Goal: Information Seeking & Learning: Learn about a topic

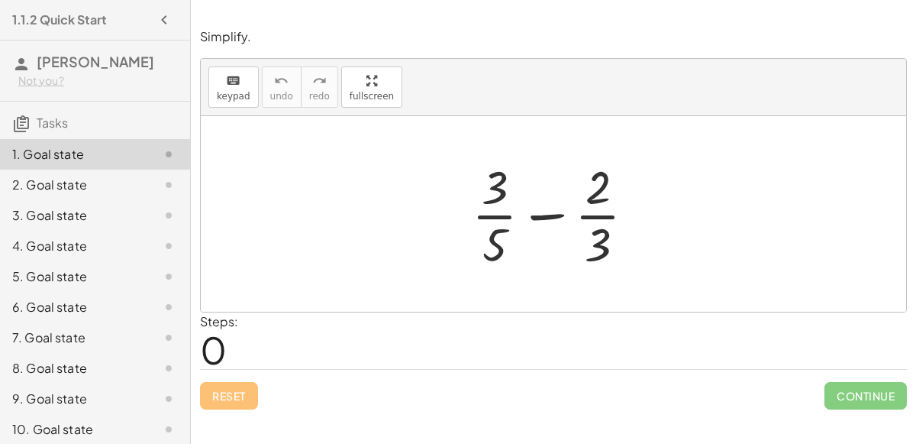
click at [563, 211] on div at bounding box center [559, 214] width 191 height 118
click at [554, 215] on div at bounding box center [559, 214] width 191 height 118
drag, startPoint x: 489, startPoint y: 185, endPoint x: 455, endPoint y: 206, distance: 40.5
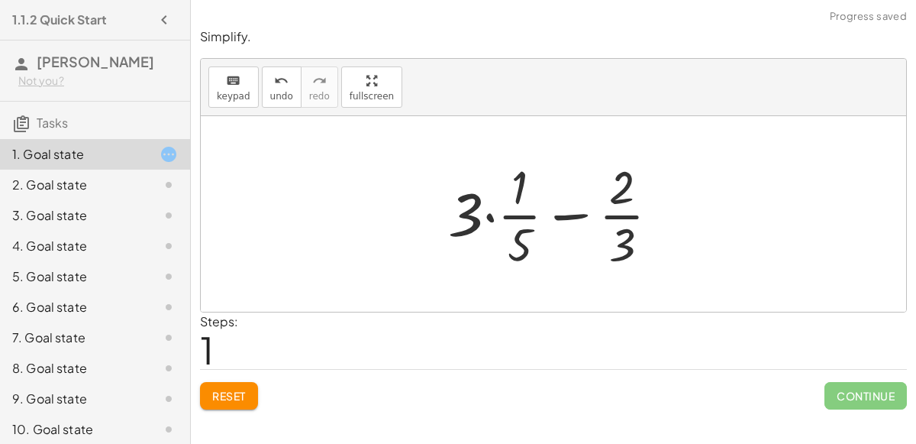
click at [489, 222] on div at bounding box center [560, 214] width 239 height 118
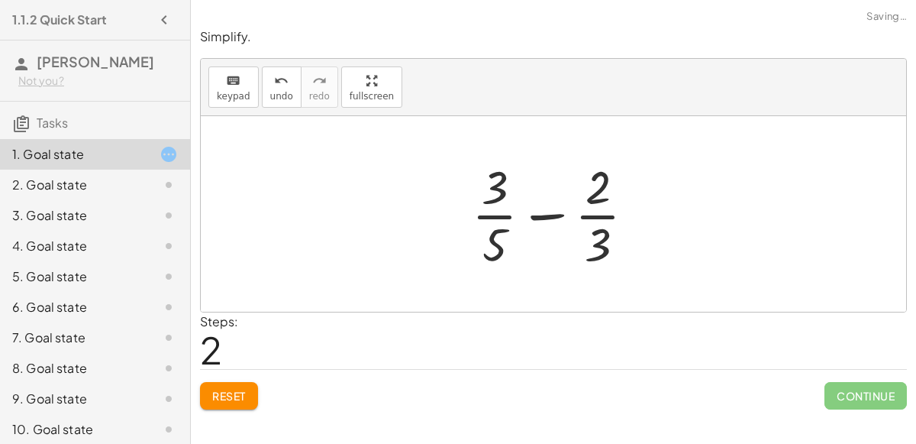
click at [594, 221] on div at bounding box center [559, 214] width 191 height 118
click at [588, 210] on div at bounding box center [559, 214] width 191 height 118
click at [544, 211] on div at bounding box center [559, 214] width 191 height 118
click at [245, 383] on button "Reset" at bounding box center [229, 395] width 58 height 27
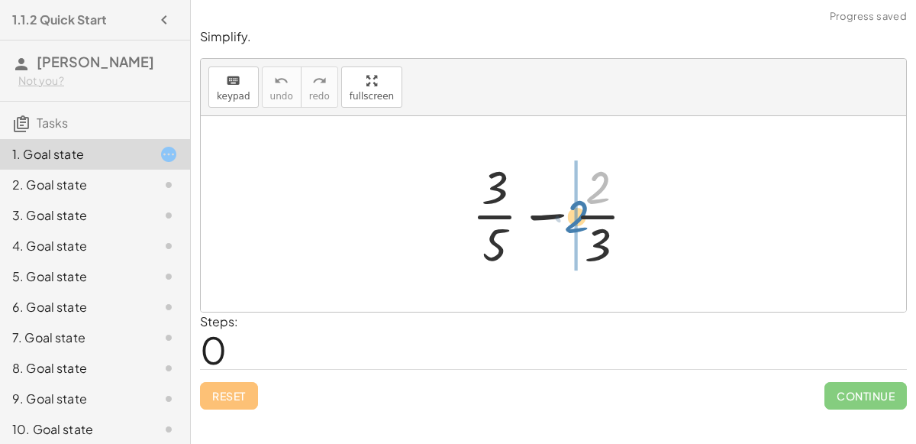
drag, startPoint x: 602, startPoint y: 181, endPoint x: 581, endPoint y: 208, distance: 34.4
click at [581, 208] on div at bounding box center [559, 214] width 191 height 118
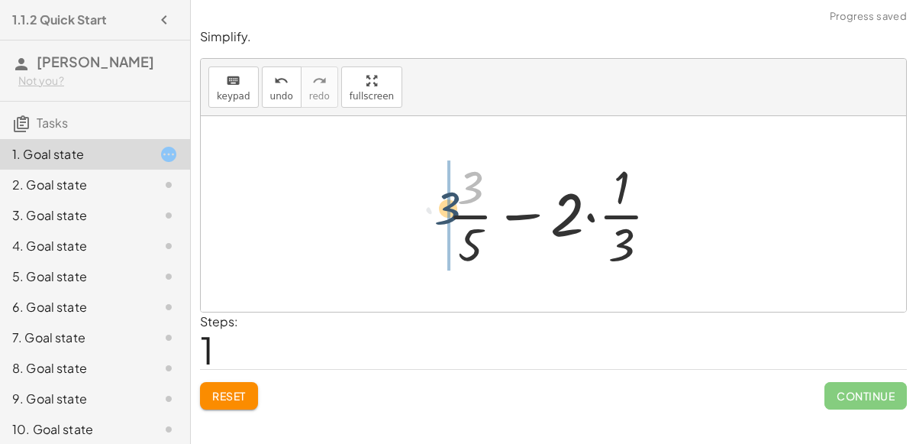
drag, startPoint x: 463, startPoint y: 198, endPoint x: 441, endPoint y: 219, distance: 31.3
click at [441, 219] on div at bounding box center [559, 214] width 239 height 118
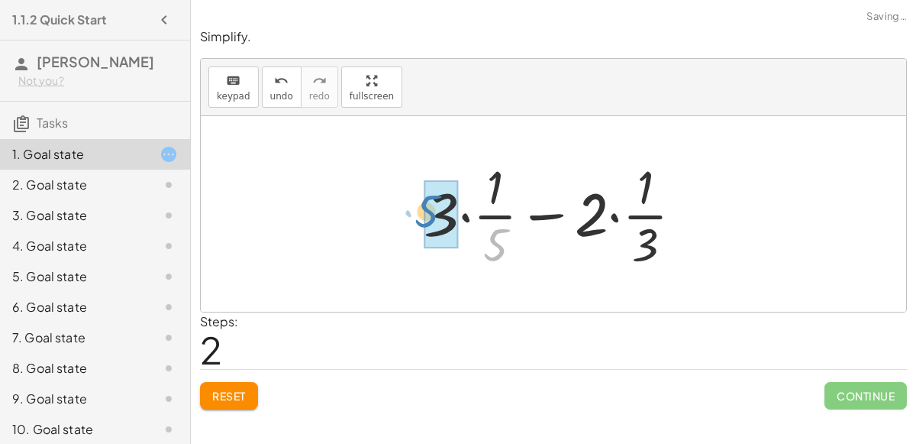
drag, startPoint x: 486, startPoint y: 243, endPoint x: 420, endPoint y: 211, distance: 73.8
click at [420, 211] on div at bounding box center [559, 214] width 287 height 118
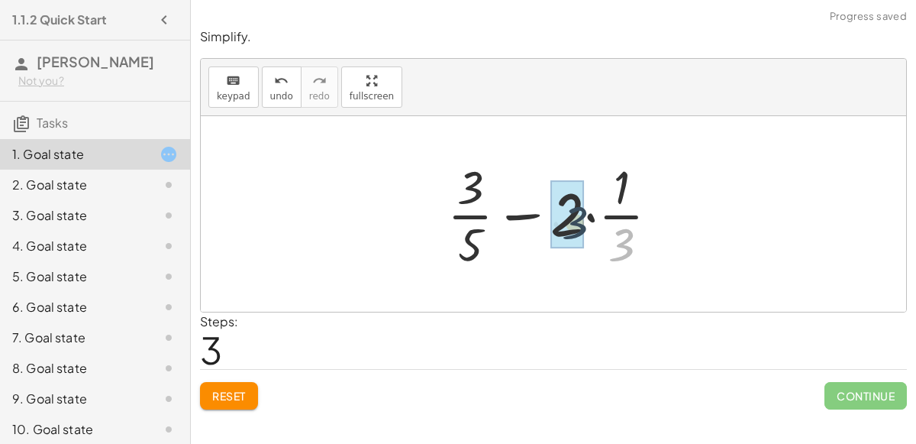
drag, startPoint x: 636, startPoint y: 256, endPoint x: 589, endPoint y: 231, distance: 53.3
click at [589, 231] on div at bounding box center [559, 214] width 239 height 118
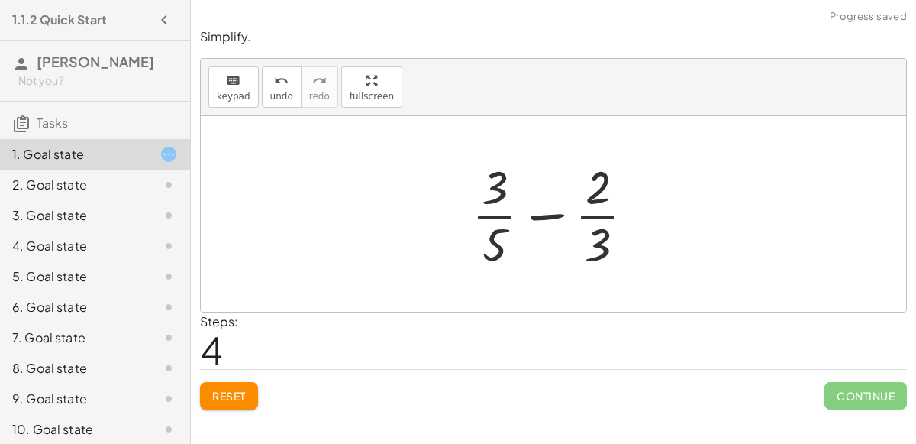
click at [531, 216] on div at bounding box center [559, 214] width 191 height 118
click at [233, 394] on span "Reset" at bounding box center [229, 396] width 34 height 14
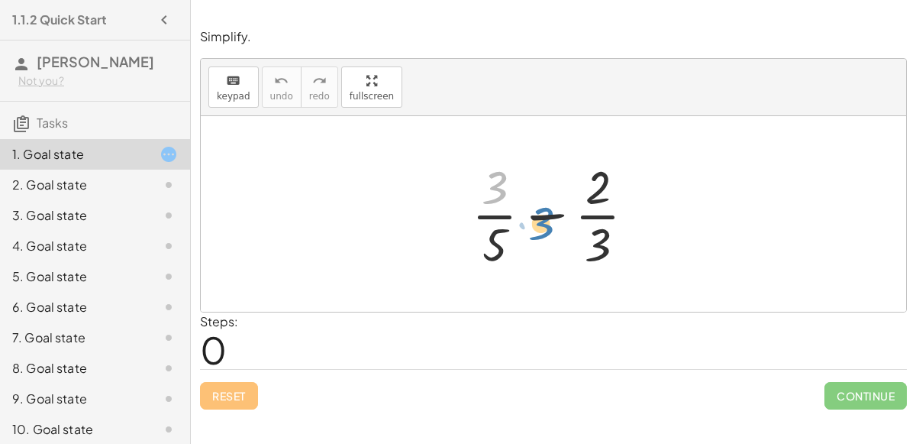
drag, startPoint x: 498, startPoint y: 198, endPoint x: 545, endPoint y: 234, distance: 59.4
click at [545, 234] on div at bounding box center [559, 214] width 191 height 118
drag, startPoint x: 595, startPoint y: 241, endPoint x: 576, endPoint y: 222, distance: 27.0
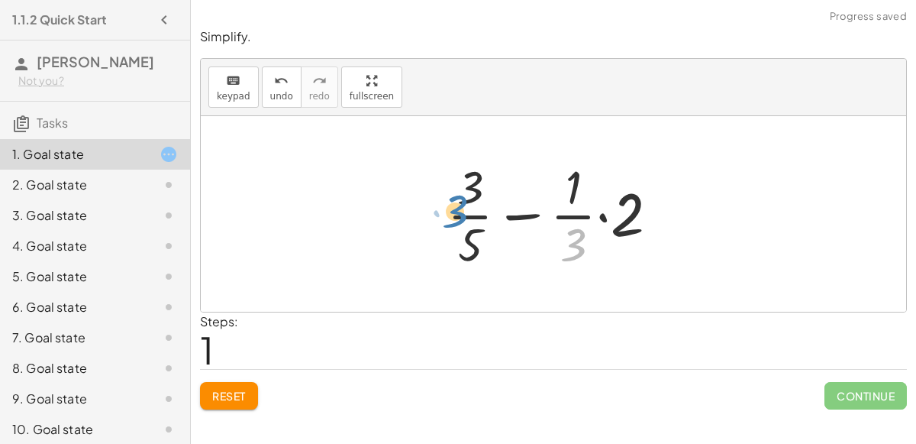
drag, startPoint x: 576, startPoint y: 251, endPoint x: 446, endPoint y: 219, distance: 133.7
click at [446, 219] on div at bounding box center [559, 214] width 239 height 118
drag, startPoint x: 478, startPoint y: 256, endPoint x: 450, endPoint y: 234, distance: 35.4
click at [450, 234] on div at bounding box center [559, 214] width 239 height 118
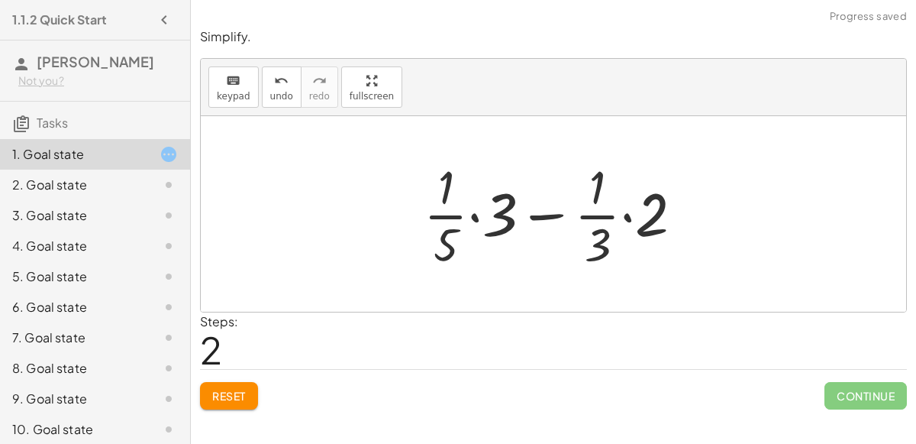
click at [470, 215] on div at bounding box center [559, 214] width 287 height 118
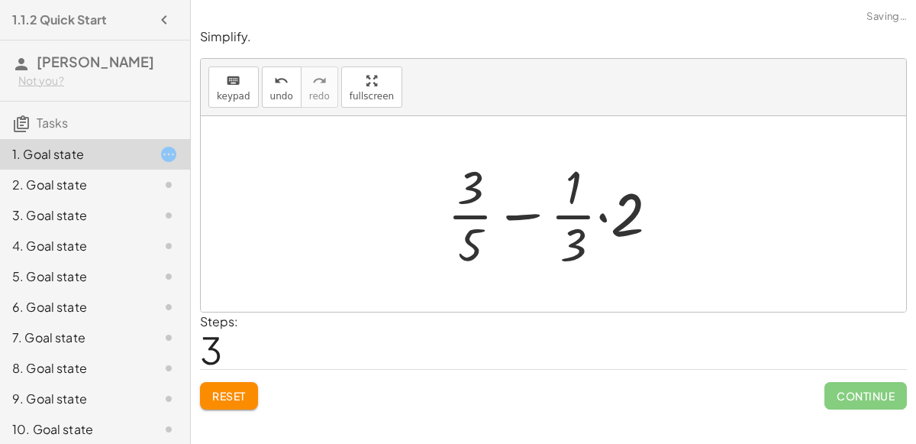
click at [602, 215] on div at bounding box center [559, 214] width 239 height 118
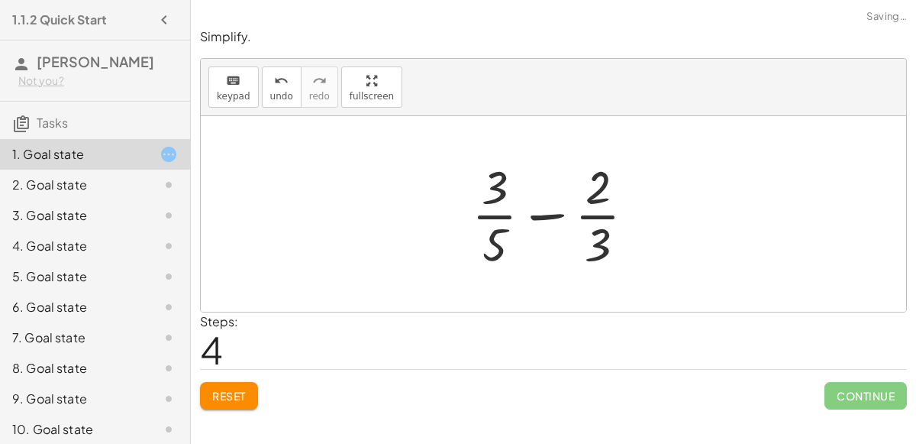
click at [547, 211] on div at bounding box center [559, 214] width 191 height 118
click at [549, 213] on div at bounding box center [559, 214] width 191 height 118
click at [549, 213] on div at bounding box center [559, 214] width 263 height 118
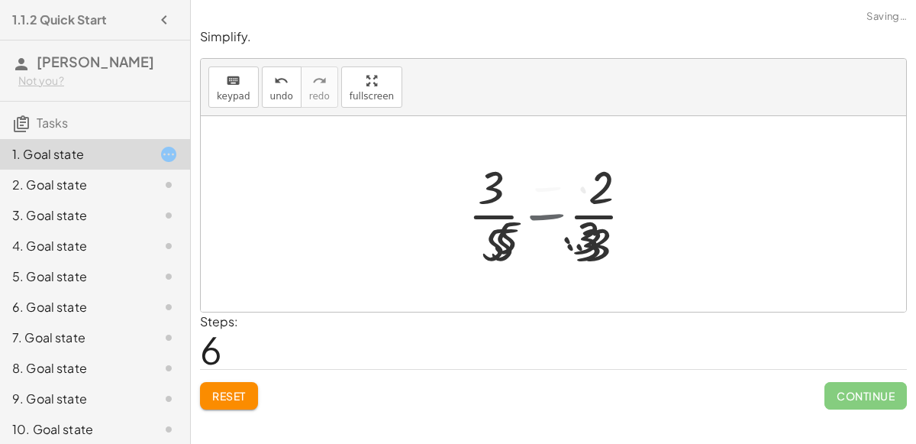
click at [549, 213] on div at bounding box center [559, 214] width 228 height 118
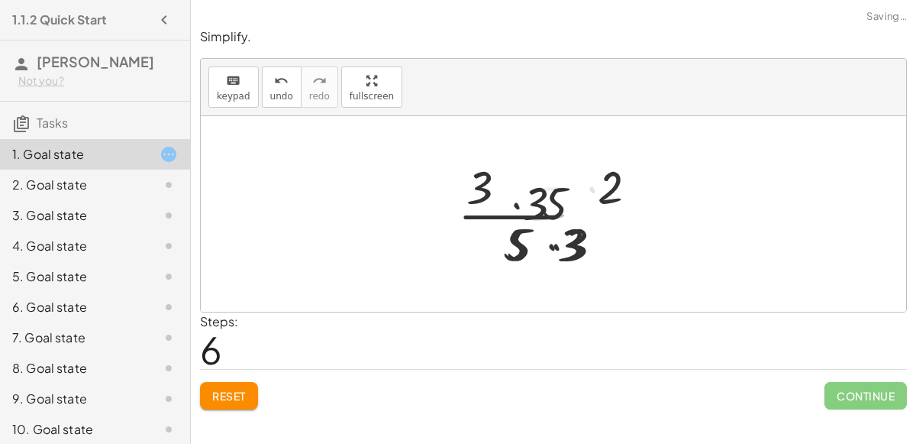
click at [549, 213] on div at bounding box center [559, 214] width 228 height 118
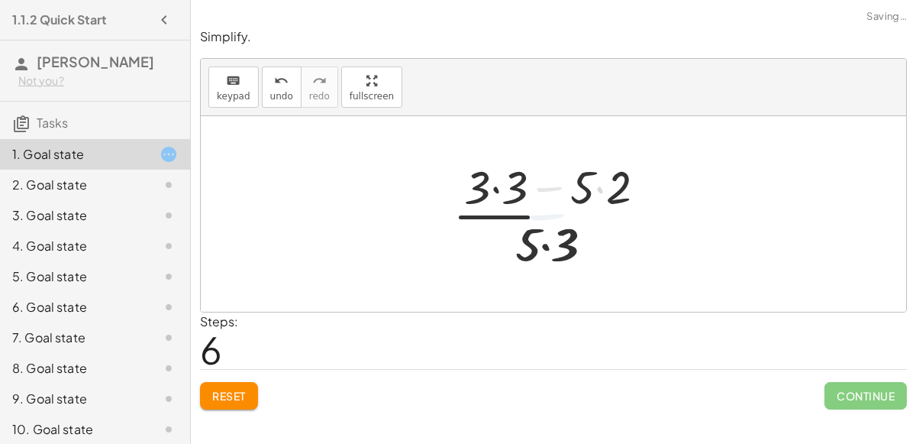
click at [549, 213] on div at bounding box center [559, 214] width 228 height 118
click at [224, 385] on button "Reset" at bounding box center [229, 395] width 58 height 27
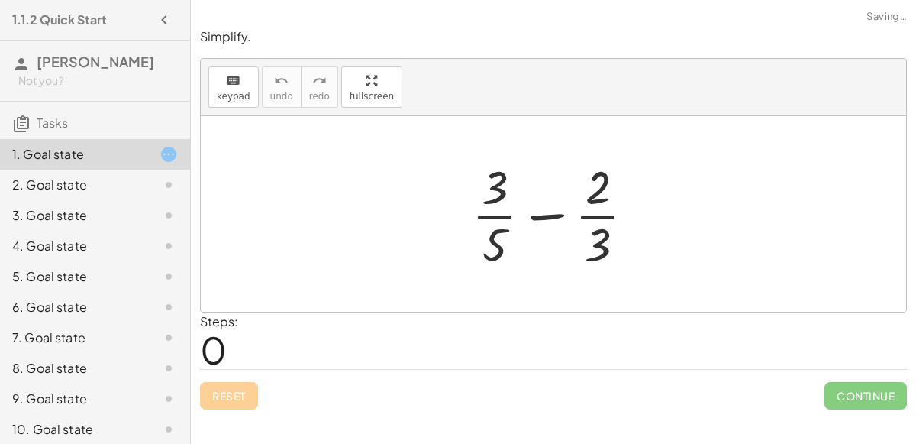
click at [225, 386] on div "Reset Continue" at bounding box center [553, 389] width 707 height 40
click at [543, 214] on div at bounding box center [559, 214] width 191 height 118
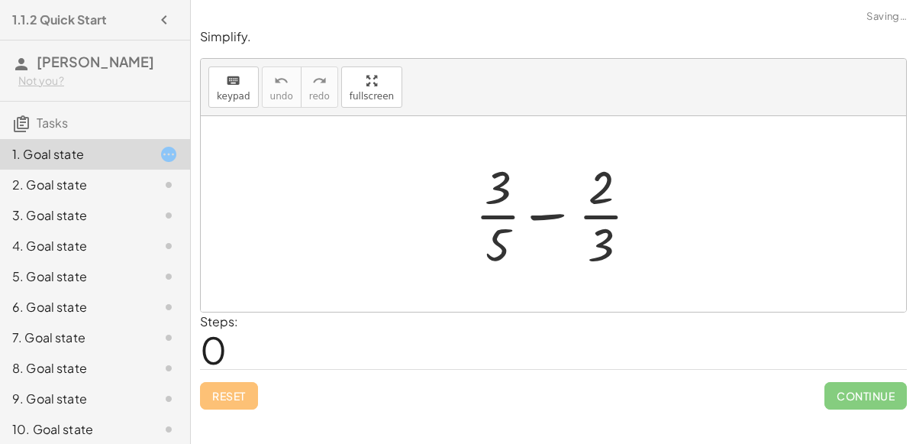
click at [545, 215] on div at bounding box center [559, 214] width 191 height 118
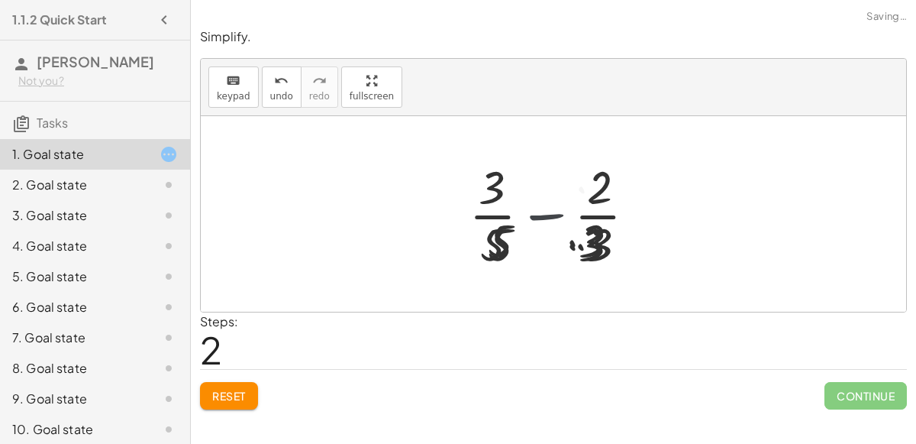
click at [545, 215] on div at bounding box center [559, 214] width 228 height 118
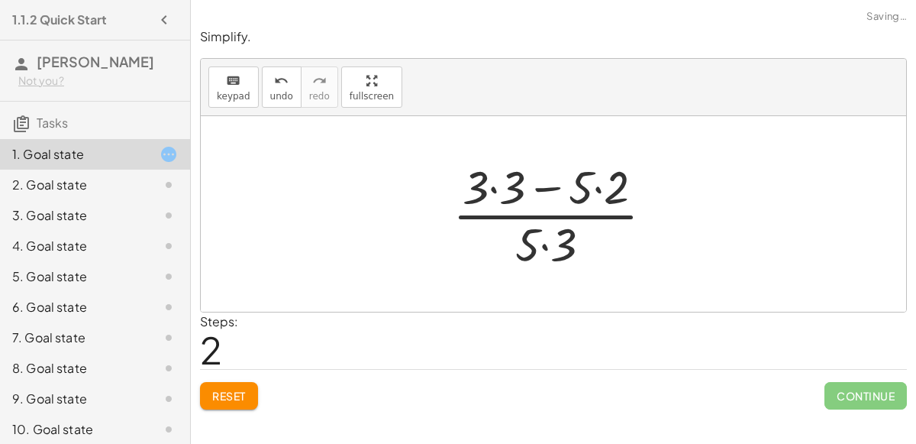
click at [542, 195] on div at bounding box center [559, 214] width 228 height 118
click at [546, 187] on div at bounding box center [559, 214] width 228 height 118
click at [549, 244] on div at bounding box center [559, 214] width 228 height 118
click at [492, 186] on div at bounding box center [559, 214] width 228 height 118
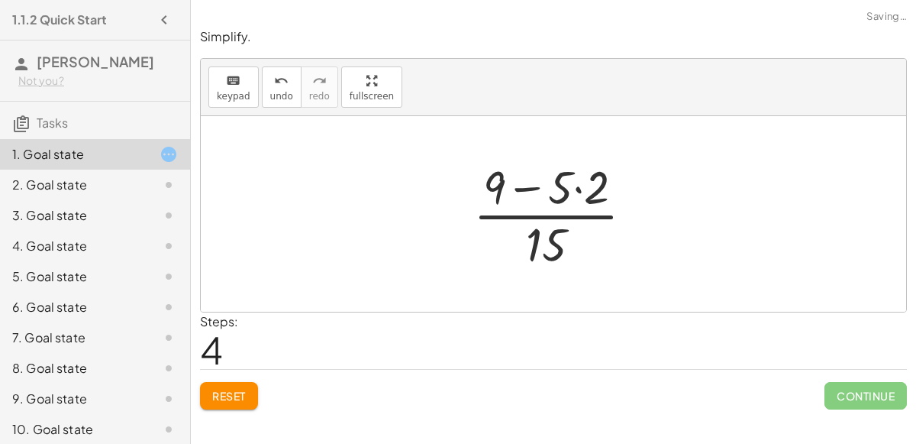
click at [579, 187] on div at bounding box center [560, 214] width 188 height 118
click at [550, 187] on div at bounding box center [559, 214] width 166 height 118
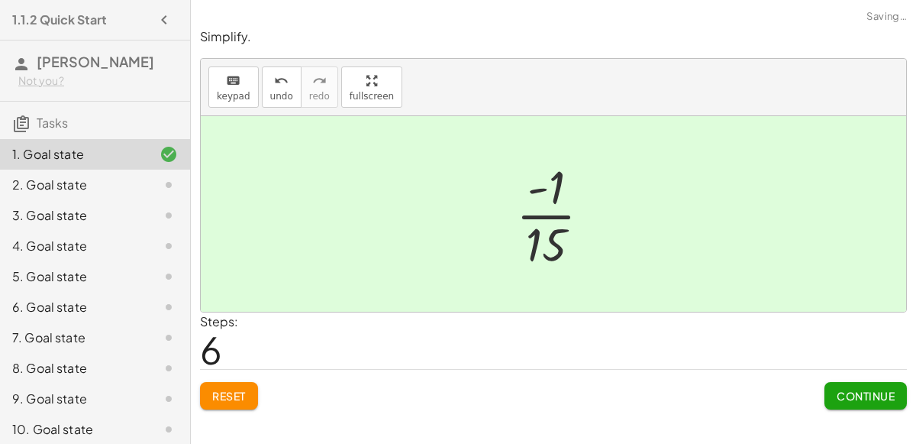
click at [841, 382] on button "Continue" at bounding box center [866, 395] width 82 height 27
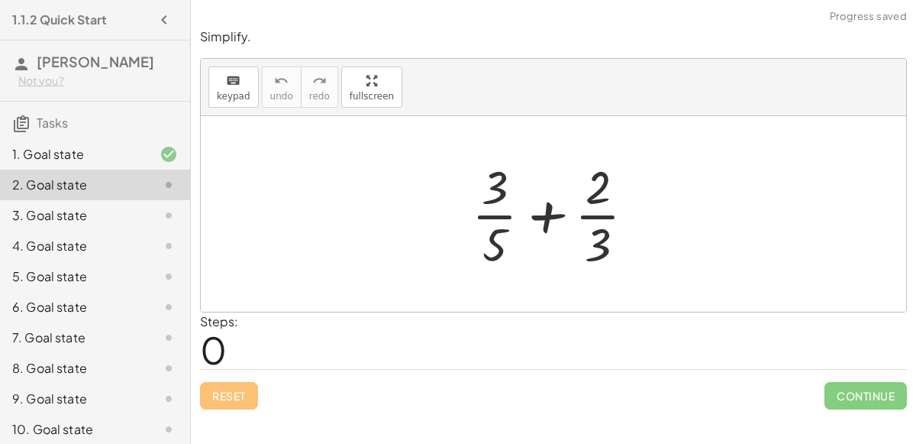
click at [549, 215] on div at bounding box center [559, 214] width 191 height 118
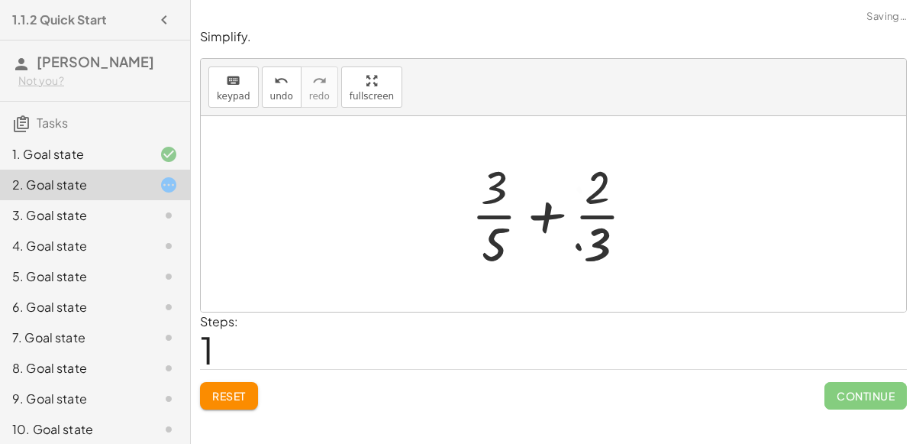
click at [549, 215] on div at bounding box center [559, 214] width 263 height 118
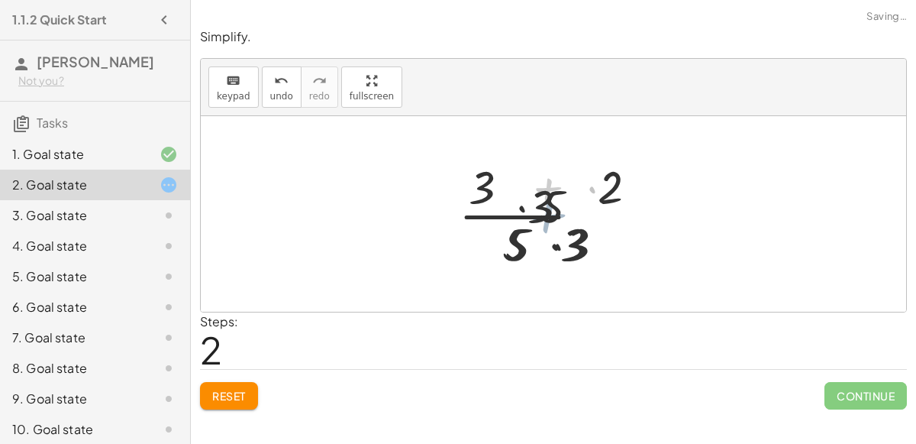
click at [549, 215] on div at bounding box center [559, 214] width 228 height 118
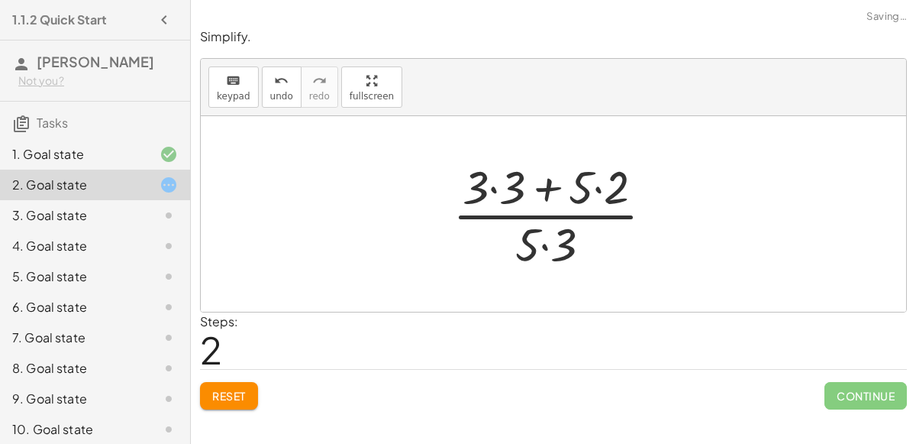
click at [544, 195] on div at bounding box center [559, 214] width 228 height 118
click at [496, 188] on div at bounding box center [559, 214] width 228 height 118
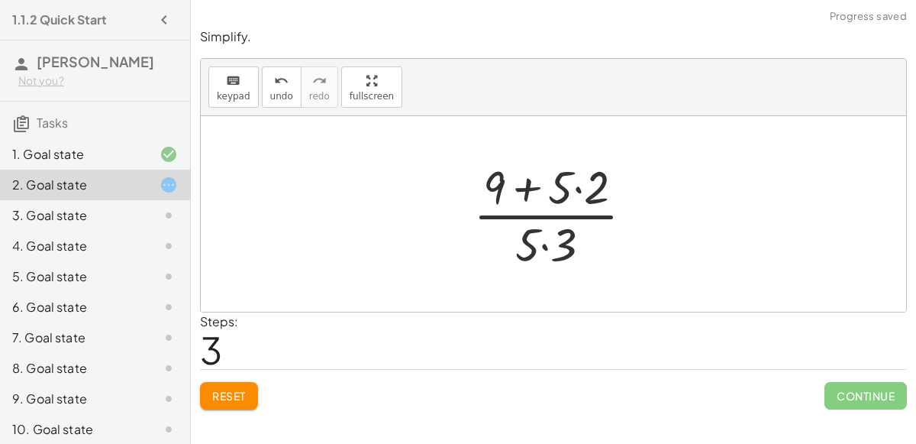
click at [584, 186] on div at bounding box center [560, 214] width 188 height 118
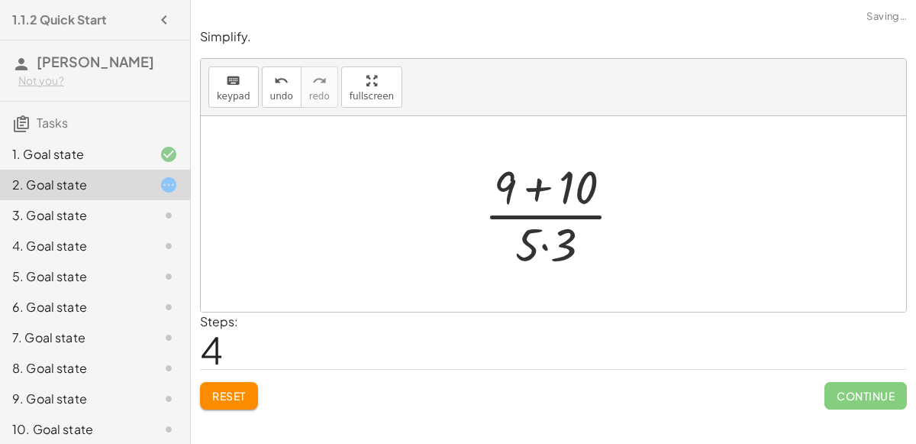
click at [546, 240] on div at bounding box center [559, 214] width 166 height 118
click at [538, 192] on div at bounding box center [559, 214] width 166 height 118
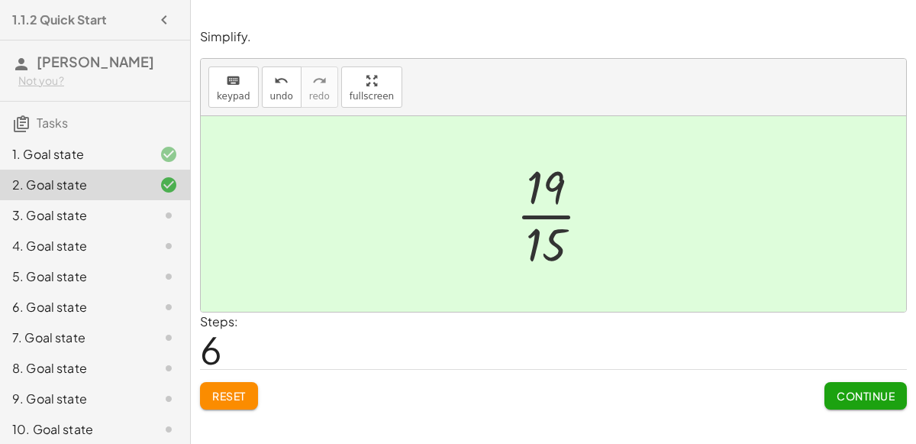
click at [851, 399] on span "Continue" at bounding box center [866, 396] width 58 height 14
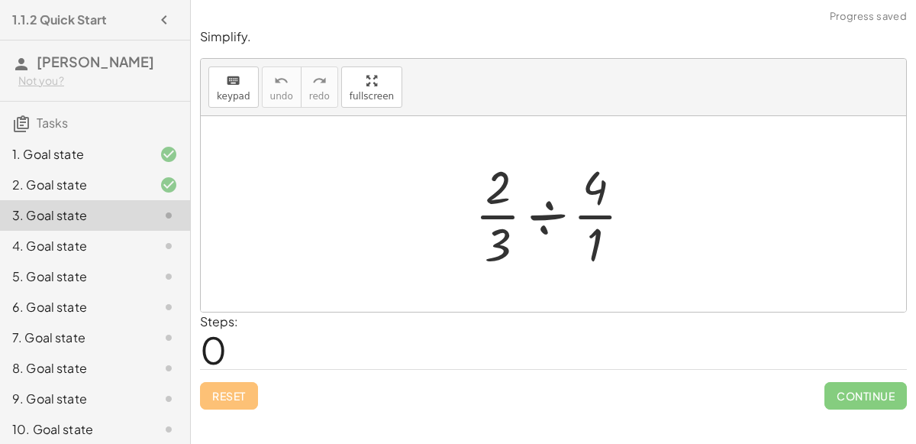
click at [537, 200] on div at bounding box center [559, 214] width 185 height 118
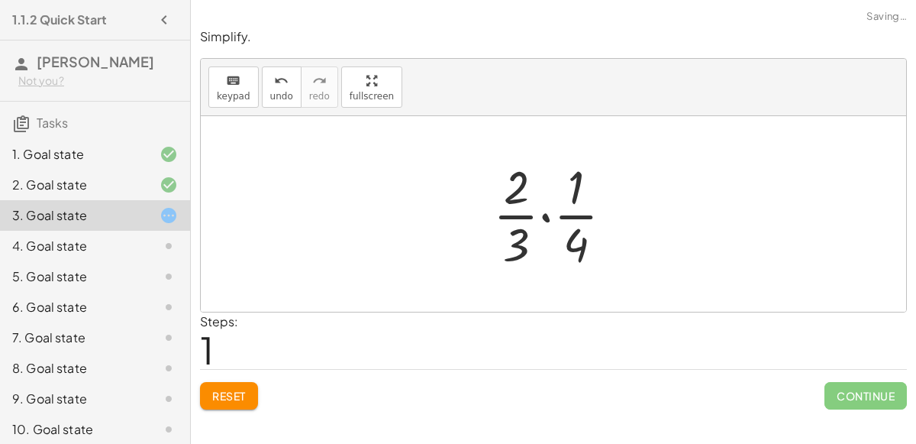
click at [544, 218] on div at bounding box center [559, 214] width 147 height 118
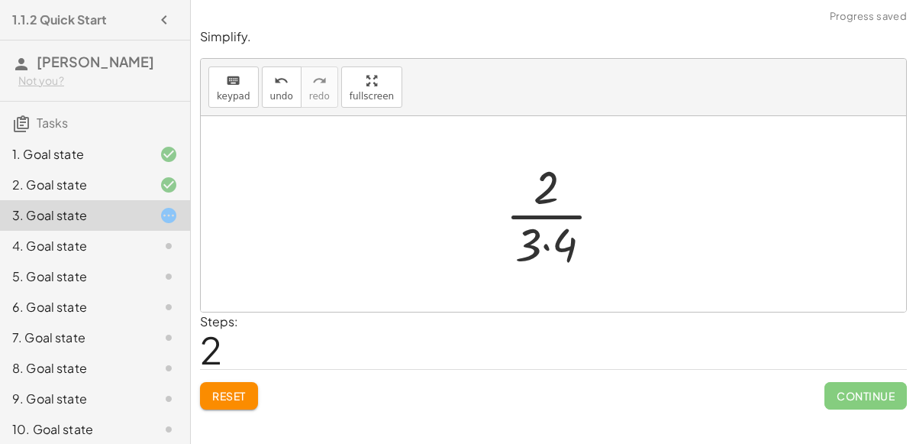
click at [544, 241] on div at bounding box center [560, 214] width 124 height 118
click at [552, 216] on div at bounding box center [559, 214] width 103 height 118
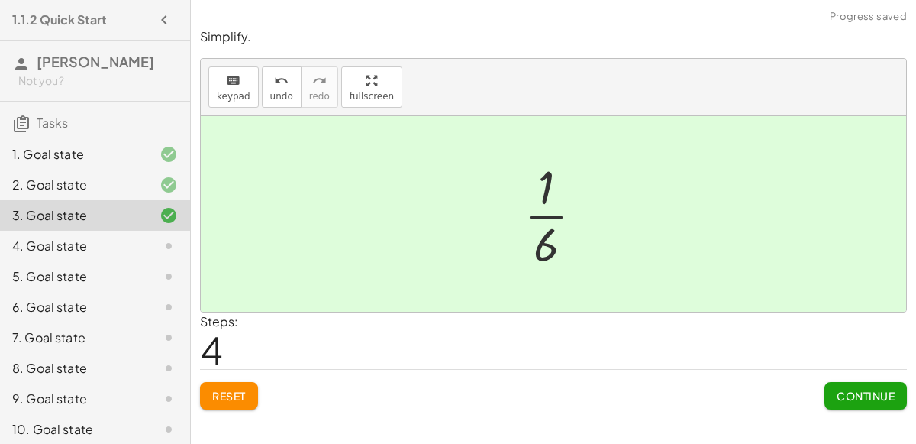
click at [552, 216] on div at bounding box center [559, 214] width 87 height 118
click at [865, 389] on span "Continue" at bounding box center [866, 396] width 58 height 14
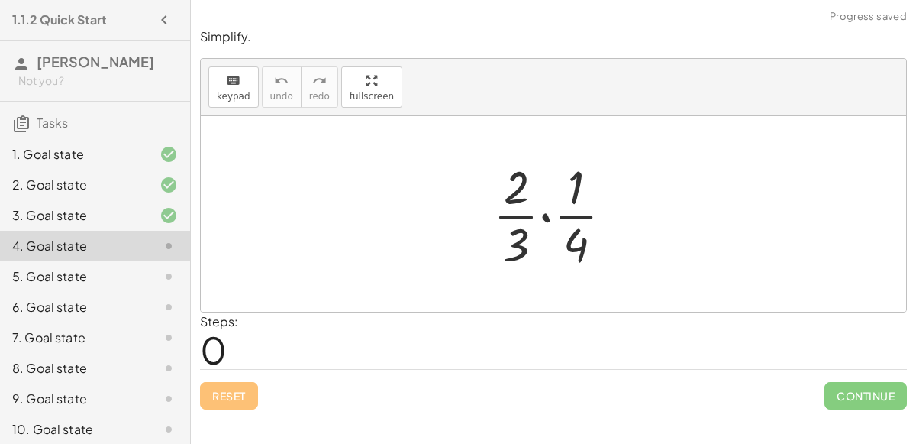
click at [544, 212] on div at bounding box center [559, 214] width 147 height 118
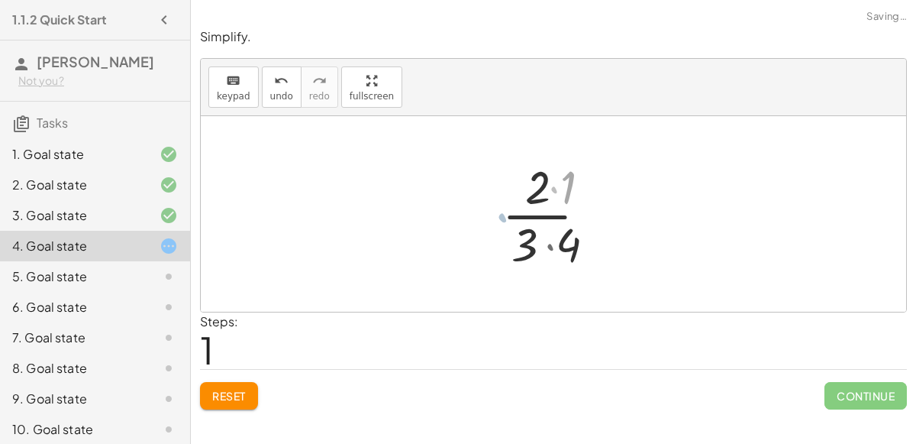
click at [544, 212] on div at bounding box center [560, 214] width 124 height 118
click at [545, 241] on div at bounding box center [560, 214] width 124 height 118
click at [548, 218] on div at bounding box center [559, 214] width 103 height 118
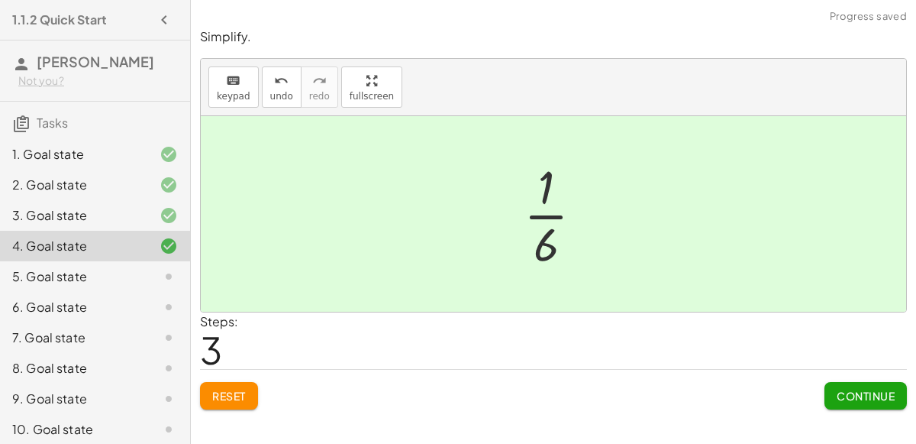
click at [891, 406] on button "Continue" at bounding box center [866, 395] width 82 height 27
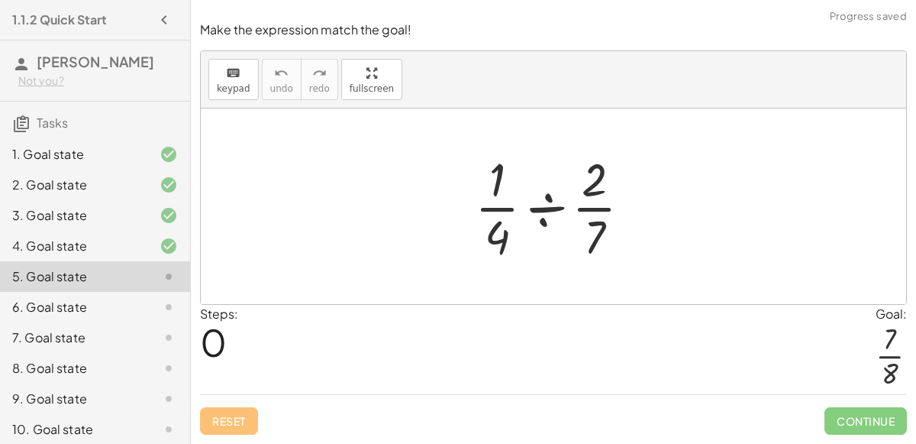
click at [547, 208] on div at bounding box center [559, 206] width 184 height 118
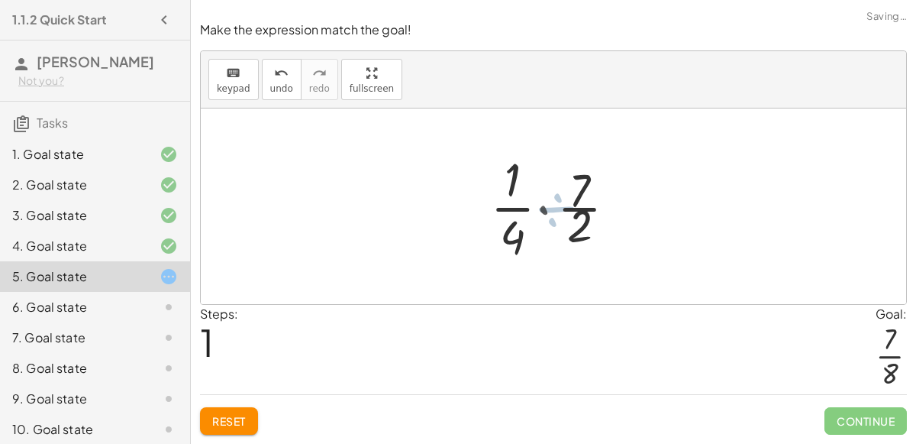
click at [547, 208] on div at bounding box center [559, 206] width 147 height 118
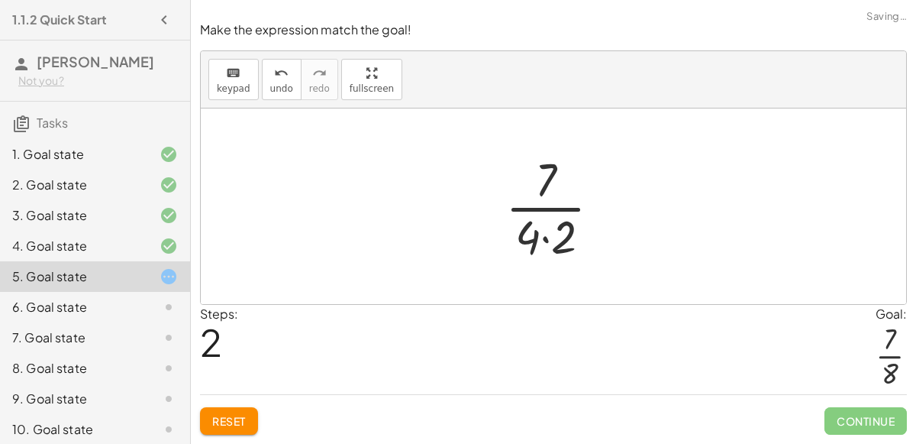
click at [547, 234] on div at bounding box center [559, 206] width 123 height 118
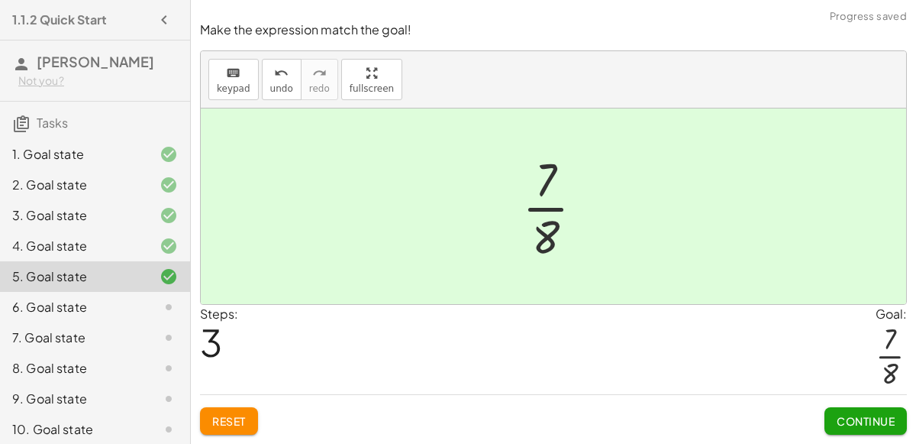
click at [831, 421] on button "Continue" at bounding box center [866, 420] width 82 height 27
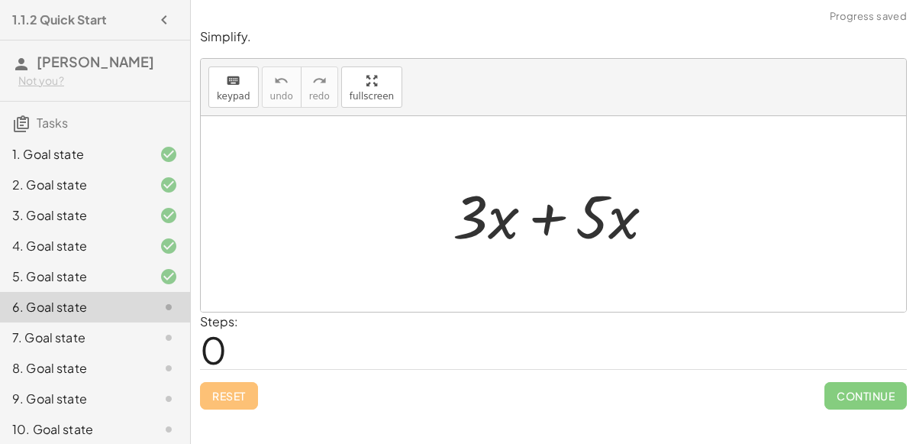
click at [536, 224] on div at bounding box center [560, 214] width 230 height 79
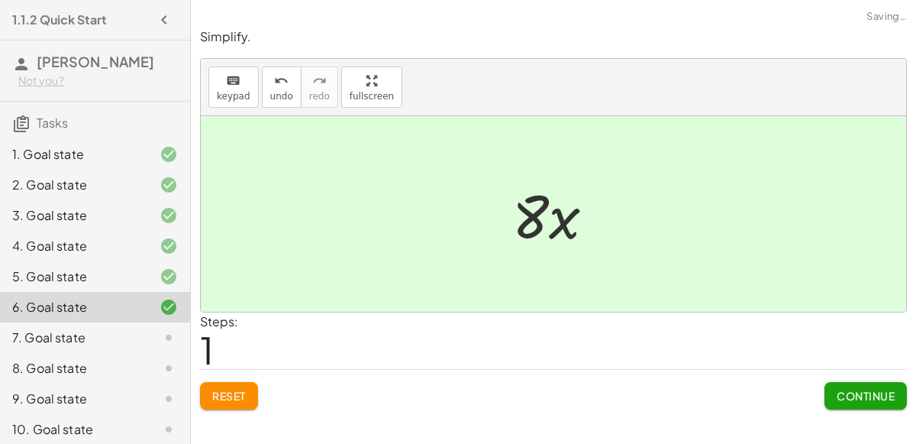
click at [867, 403] on button "Continue" at bounding box center [866, 395] width 82 height 27
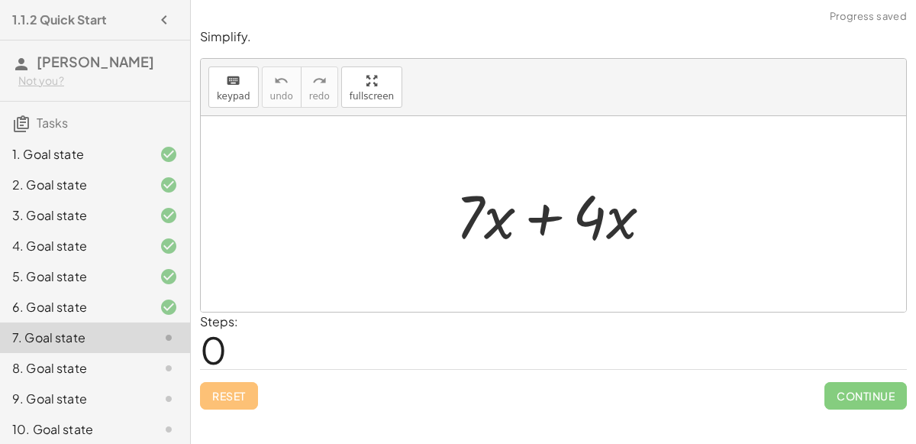
click at [545, 216] on div at bounding box center [560, 214] width 224 height 79
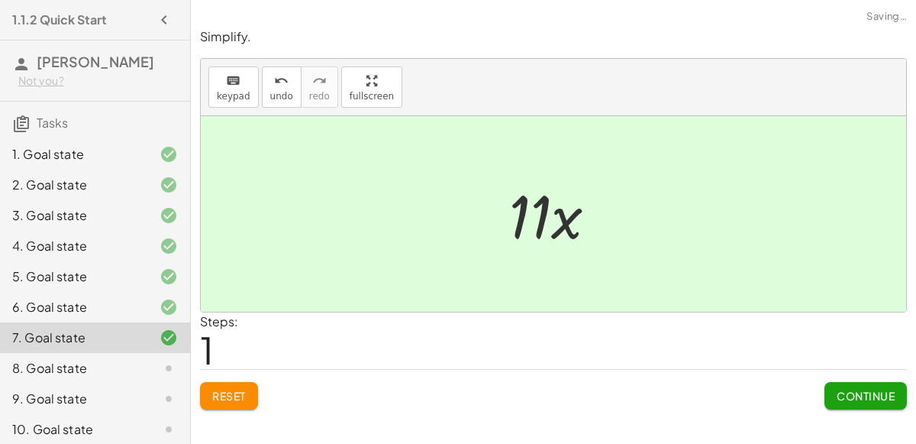
click at [833, 395] on button "Continue" at bounding box center [866, 395] width 82 height 27
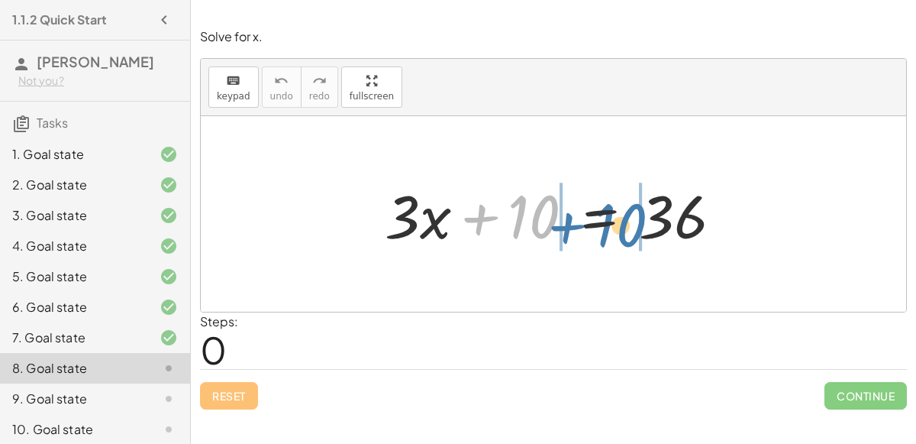
drag, startPoint x: 547, startPoint y: 216, endPoint x: 636, endPoint y: 224, distance: 89.0
click at [636, 224] on div at bounding box center [559, 214] width 365 height 79
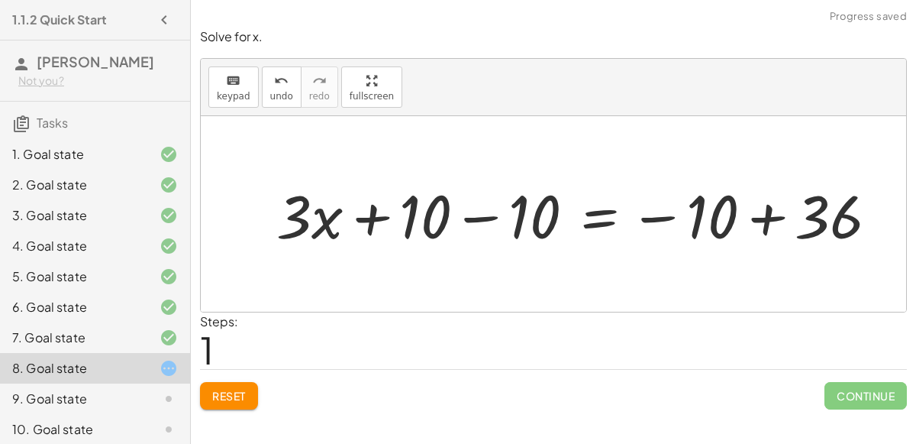
click at [773, 217] on div at bounding box center [583, 214] width 629 height 79
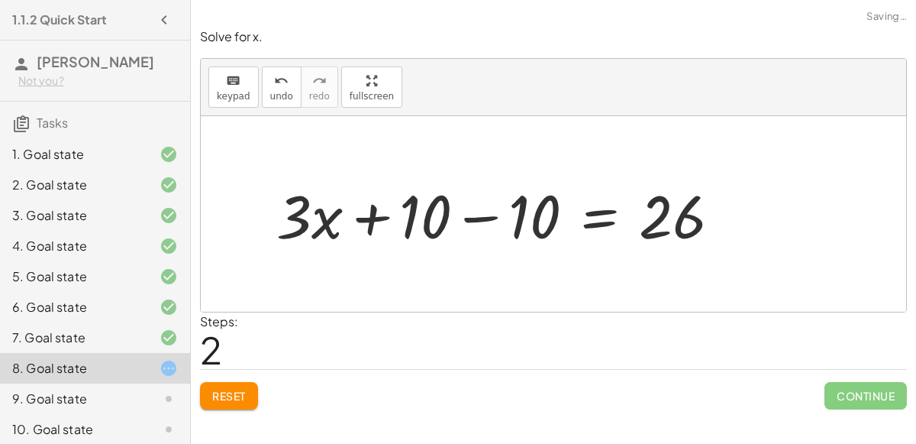
click at [481, 216] on div at bounding box center [505, 214] width 473 height 79
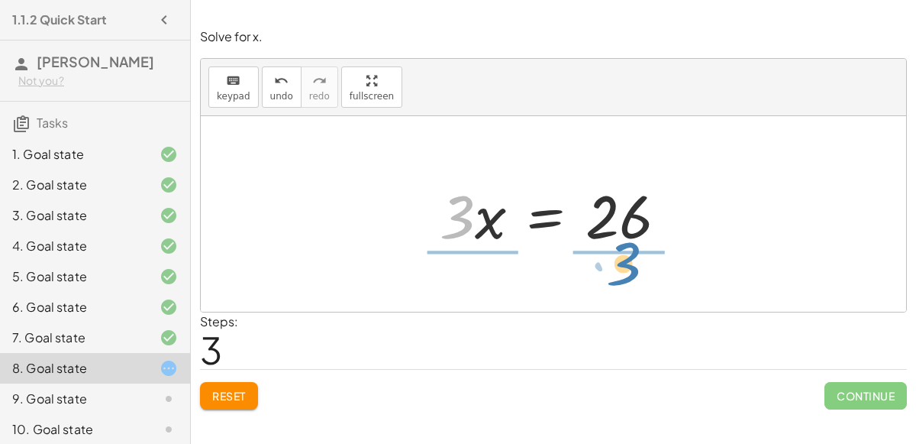
drag, startPoint x: 457, startPoint y: 221, endPoint x: 624, endPoint y: 267, distance: 172.8
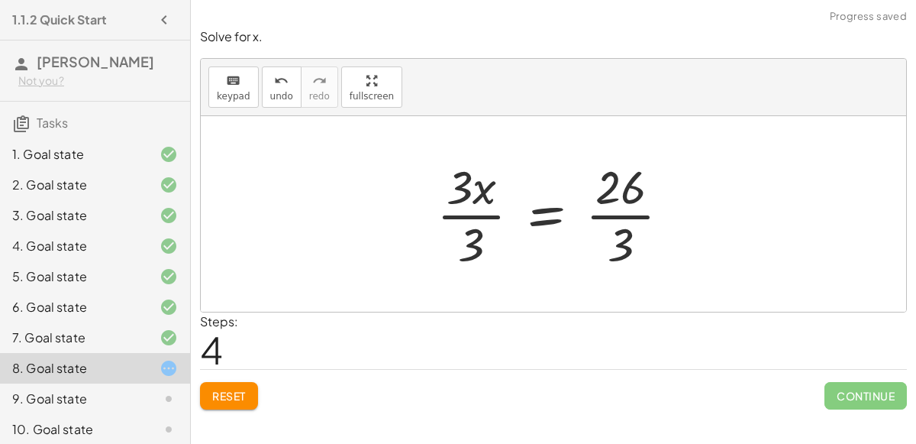
click at [481, 222] on div at bounding box center [559, 214] width 261 height 118
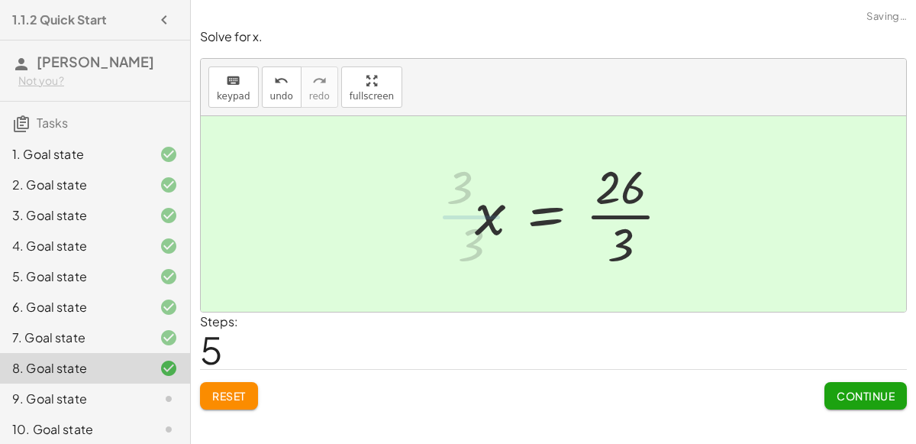
click at [581, 216] on div at bounding box center [578, 214] width 223 height 118
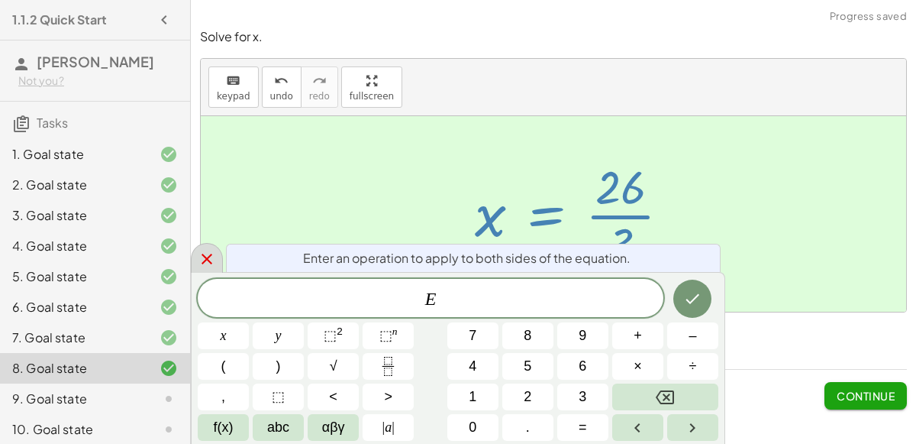
click at [207, 267] on icon at bounding box center [207, 259] width 18 height 18
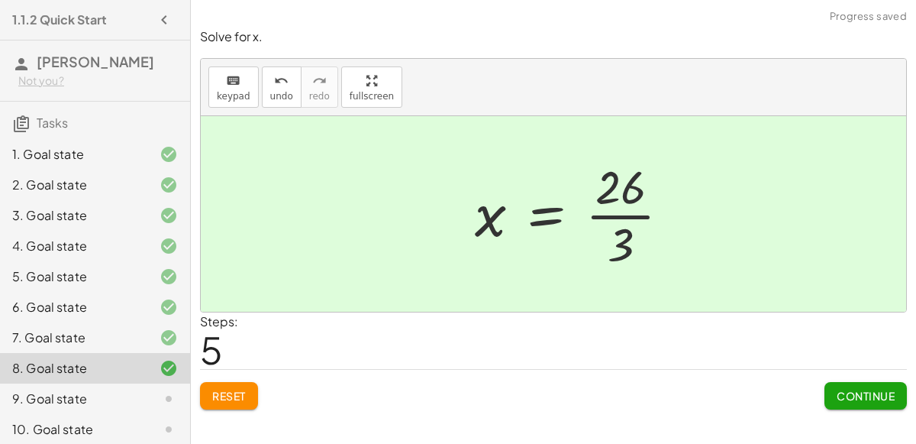
click at [841, 392] on span "Continue" at bounding box center [866, 396] width 58 height 14
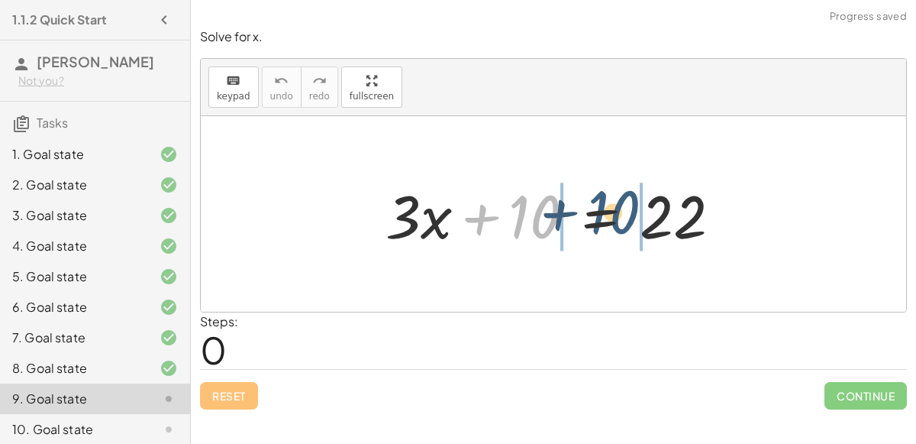
drag, startPoint x: 526, startPoint y: 224, endPoint x: 613, endPoint y: 224, distance: 87.0
click at [613, 224] on div at bounding box center [559, 214] width 363 height 79
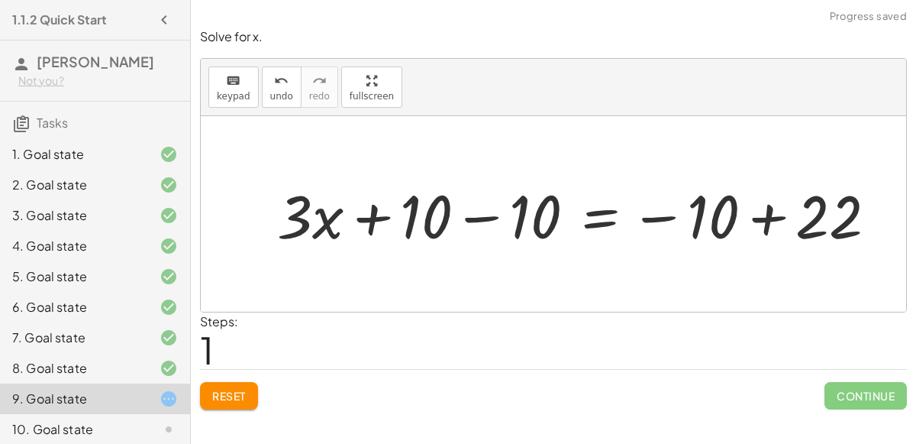
click at [464, 231] on div at bounding box center [584, 214] width 628 height 79
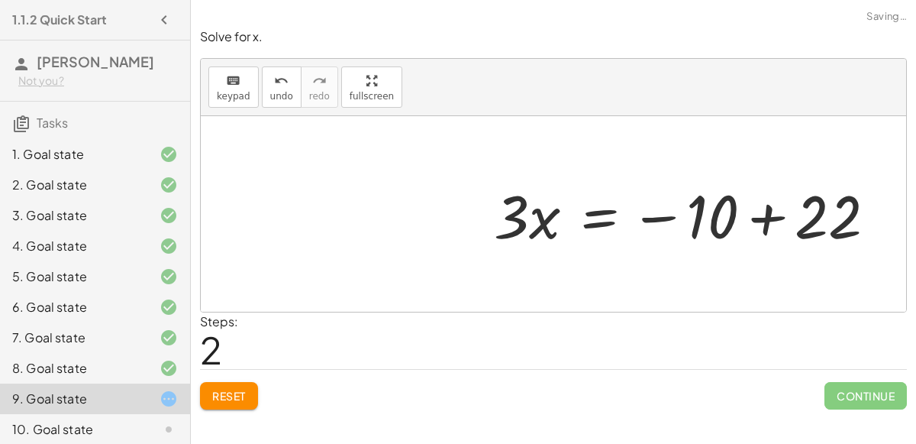
click at [763, 217] on div at bounding box center [691, 214] width 410 height 79
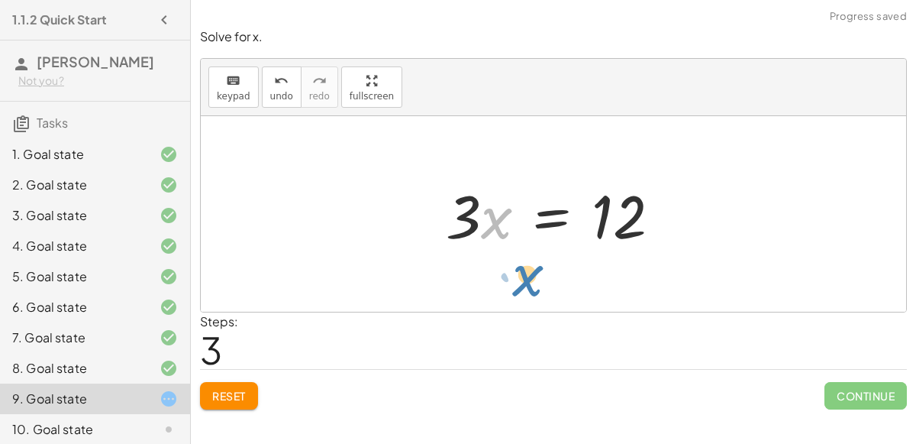
drag, startPoint x: 496, startPoint y: 221, endPoint x: 528, endPoint y: 277, distance: 64.6
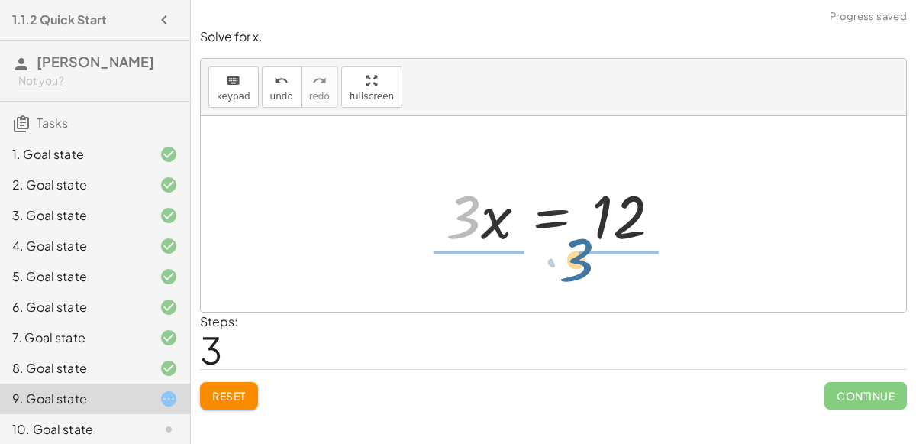
drag, startPoint x: 454, startPoint y: 221, endPoint x: 572, endPoint y: 266, distance: 125.9
click at [572, 266] on div "+ · 3 · x + 10 = 22 + · 3 · x + 10 − 10 = − 10 + 22 + · 3 · x + 0 = − 10 + 22 ·…" at bounding box center [553, 213] width 705 height 195
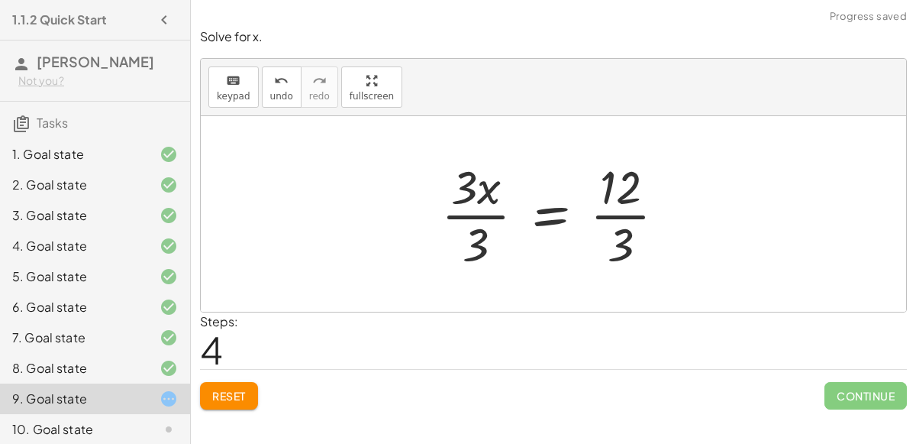
click at [487, 231] on div at bounding box center [560, 214] width 252 height 118
click at [620, 205] on div at bounding box center [579, 214] width 214 height 118
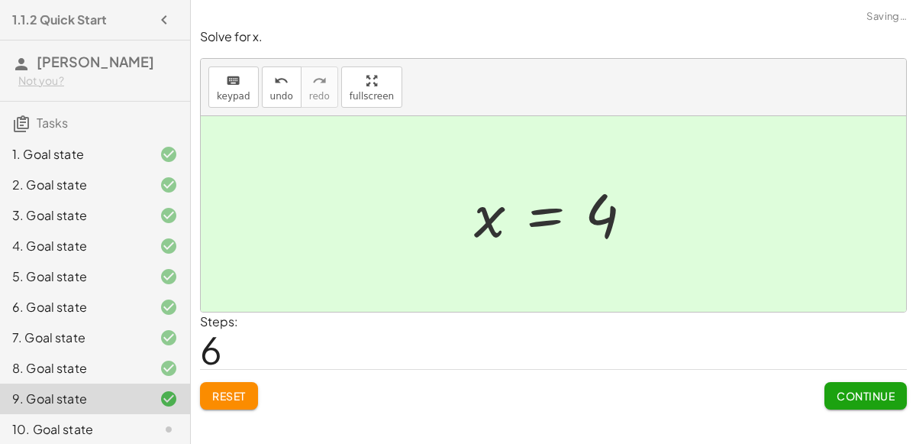
click at [839, 389] on span "Continue" at bounding box center [866, 396] width 58 height 14
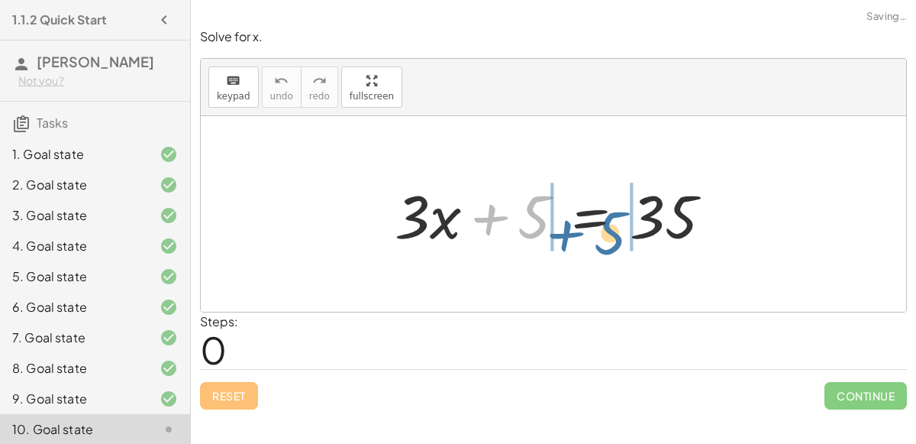
drag, startPoint x: 524, startPoint y: 234, endPoint x: 601, endPoint y: 250, distance: 78.8
click at [601, 250] on div at bounding box center [559, 214] width 345 height 79
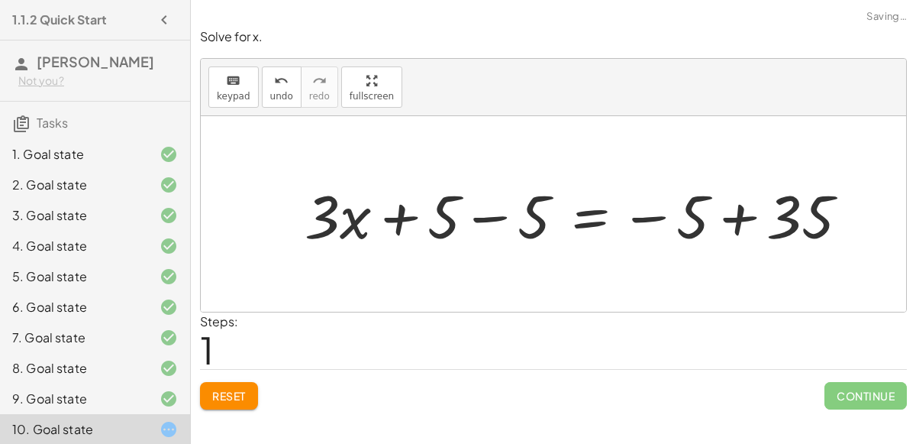
click at [482, 218] on div at bounding box center [583, 214] width 572 height 79
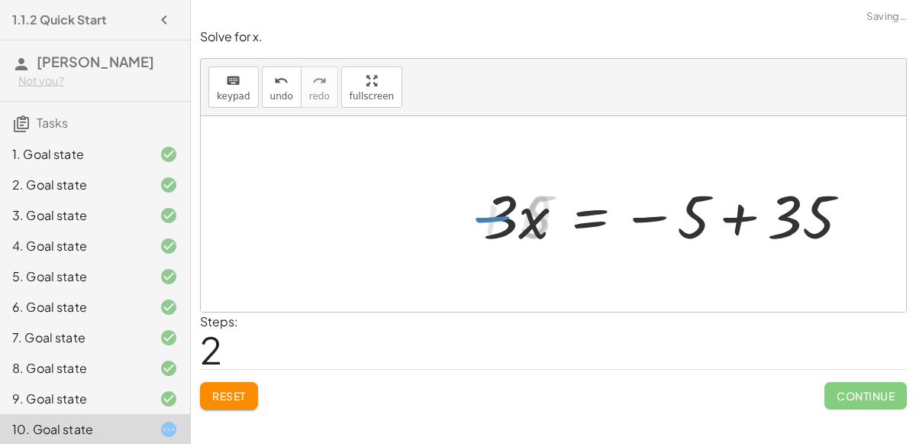
click at [733, 232] on div at bounding box center [673, 214] width 392 height 79
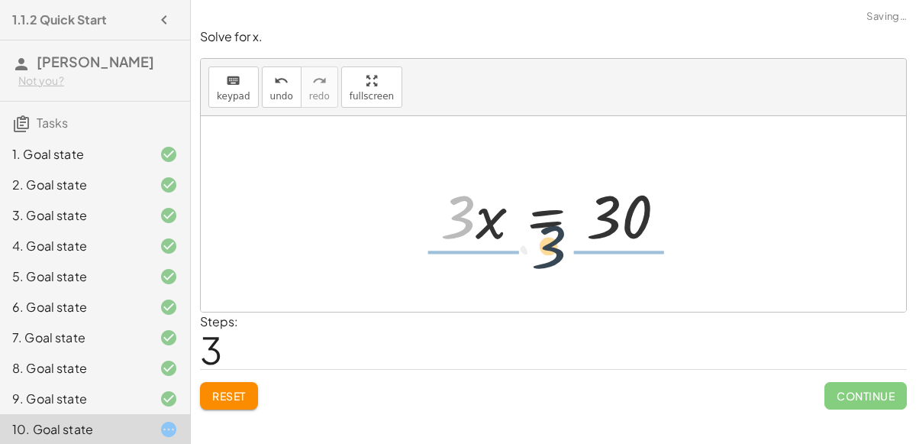
drag, startPoint x: 456, startPoint y: 215, endPoint x: 551, endPoint y: 250, distance: 101.7
click at [551, 250] on div at bounding box center [559, 214] width 253 height 79
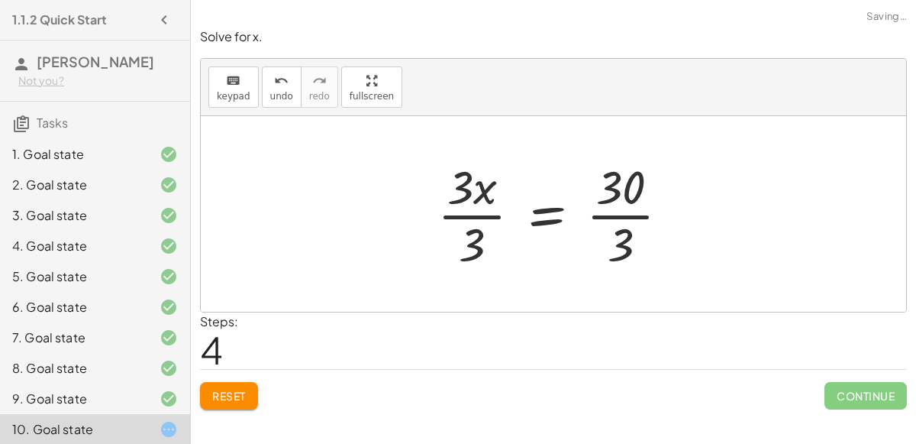
click at [460, 228] on div at bounding box center [560, 214] width 260 height 118
click at [605, 204] on div at bounding box center [578, 214] width 221 height 118
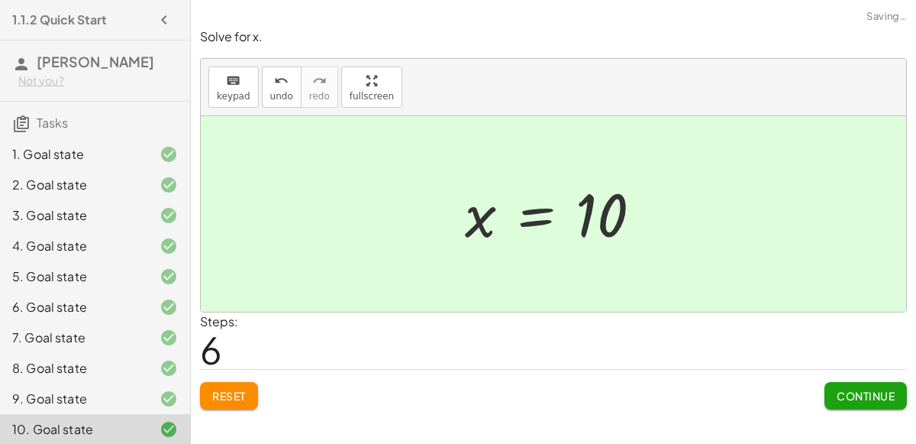
click at [864, 407] on button "Continue" at bounding box center [866, 395] width 82 height 27
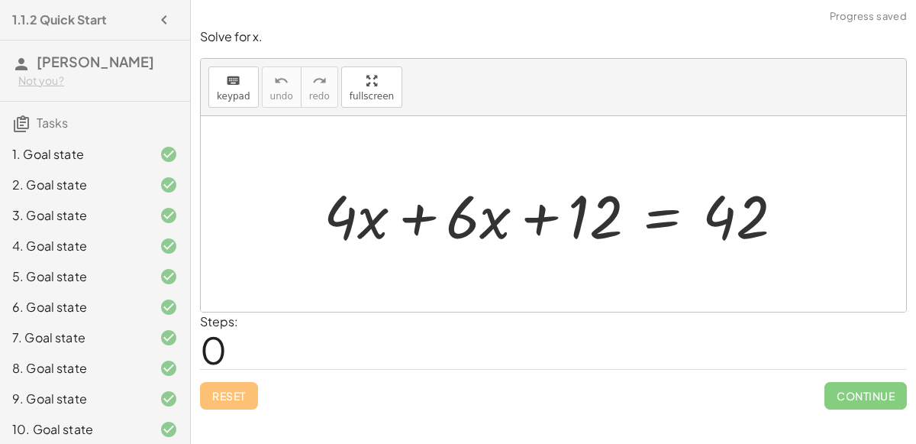
click at [399, 221] on div at bounding box center [560, 214] width 488 height 79
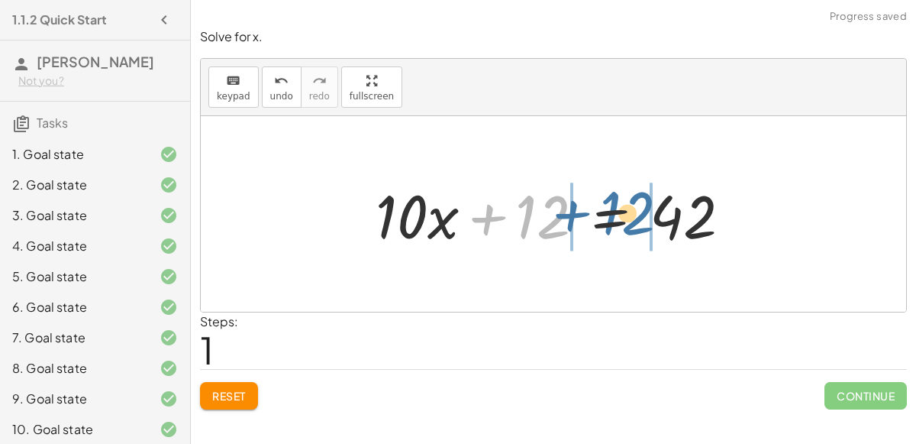
drag, startPoint x: 533, startPoint y: 215, endPoint x: 624, endPoint y: 212, distance: 90.9
click at [624, 212] on div at bounding box center [559, 214] width 383 height 79
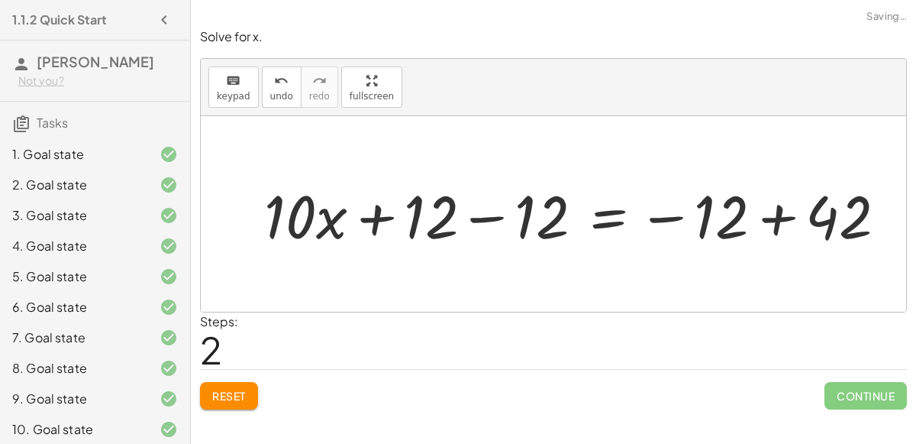
click at [455, 208] on div at bounding box center [585, 214] width 585 height 70
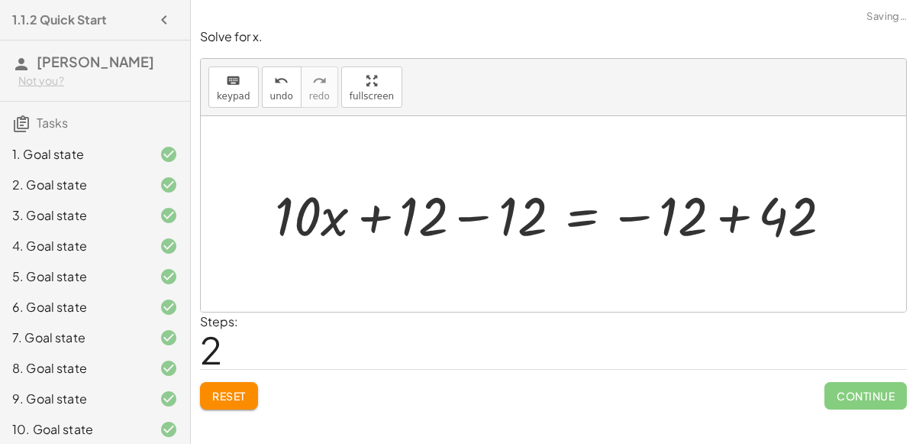
click at [465, 215] on div at bounding box center [559, 214] width 585 height 70
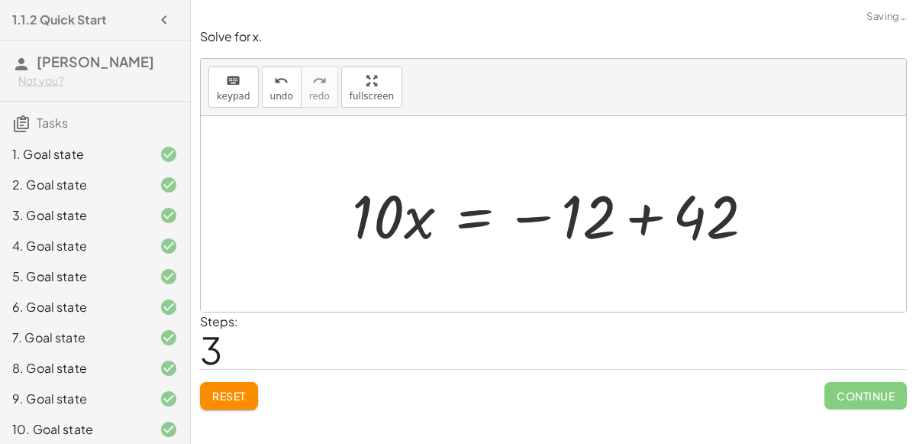
click at [609, 215] on div at bounding box center [559, 214] width 430 height 79
click at [631, 220] on div at bounding box center [559, 214] width 430 height 79
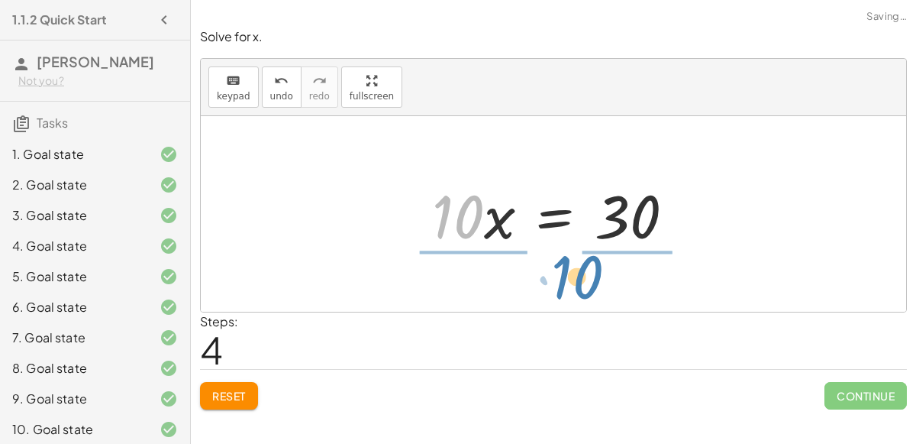
drag, startPoint x: 456, startPoint y: 211, endPoint x: 596, endPoint y: 265, distance: 149.9
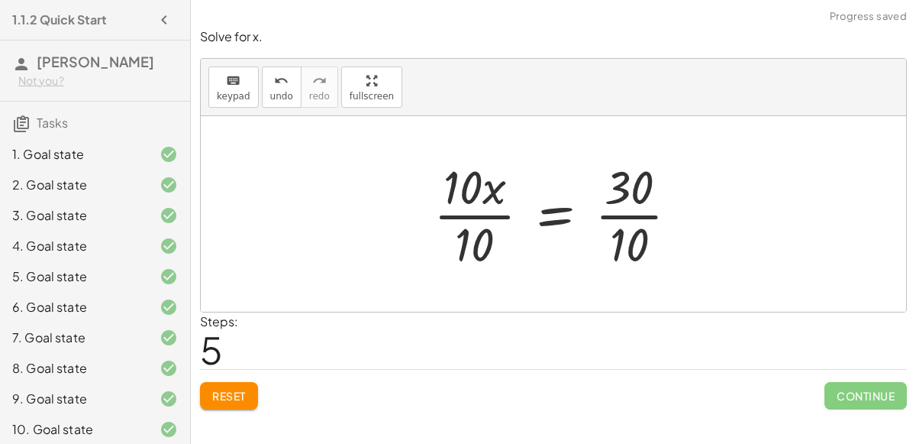
click at [560, 227] on div at bounding box center [562, 214] width 273 height 118
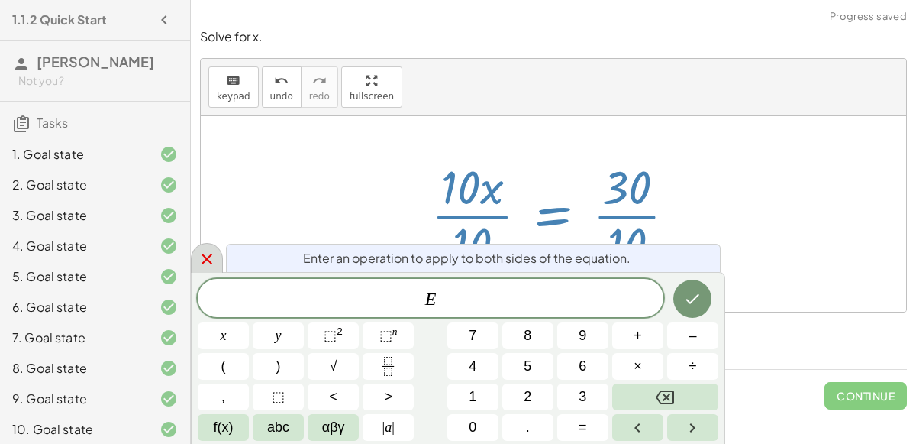
click at [207, 270] on div at bounding box center [207, 258] width 32 height 30
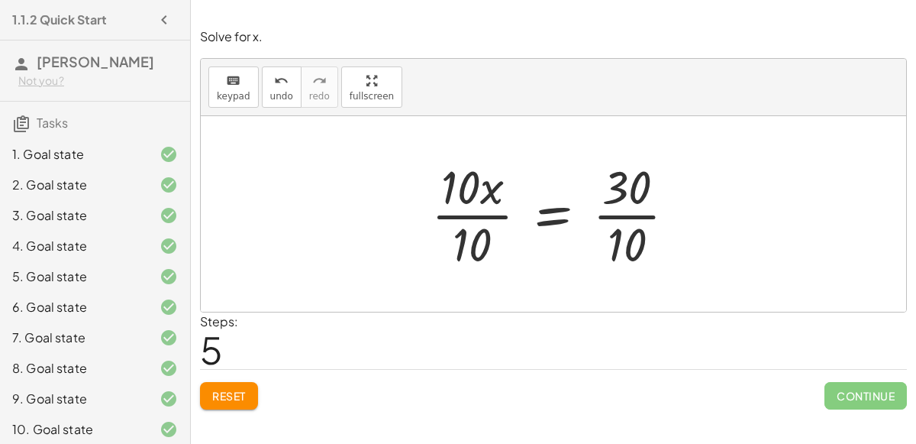
click at [475, 215] on div at bounding box center [560, 214] width 273 height 118
click at [638, 219] on div at bounding box center [584, 214] width 221 height 118
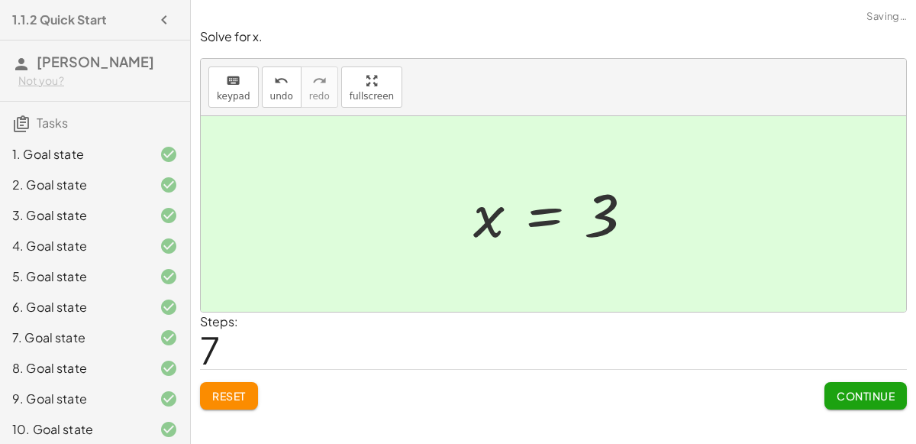
click at [845, 392] on span "Continue" at bounding box center [866, 396] width 58 height 14
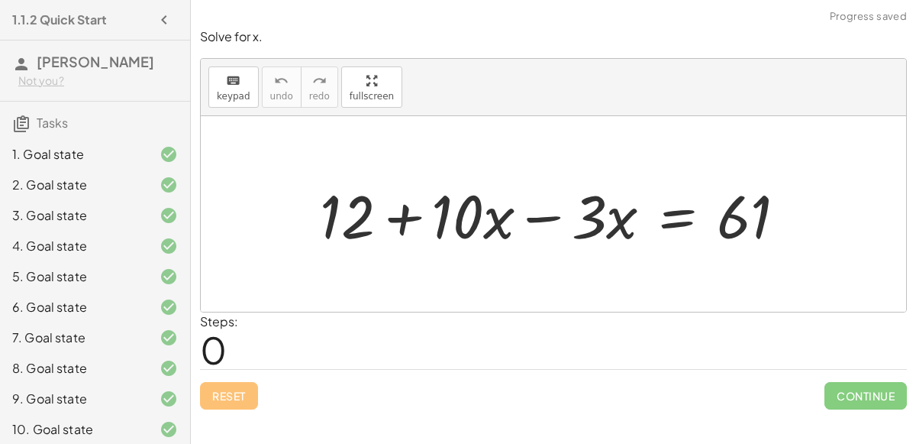
click at [548, 228] on div at bounding box center [559, 214] width 495 height 79
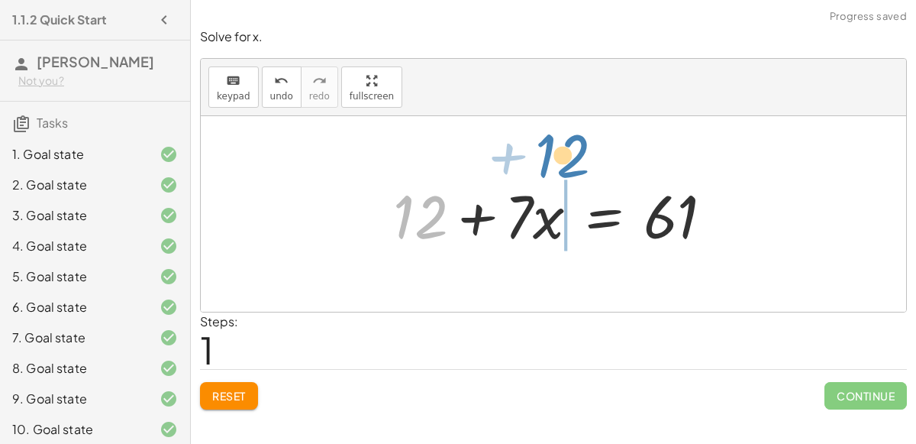
drag, startPoint x: 415, startPoint y: 211, endPoint x: 554, endPoint y: 138, distance: 156.4
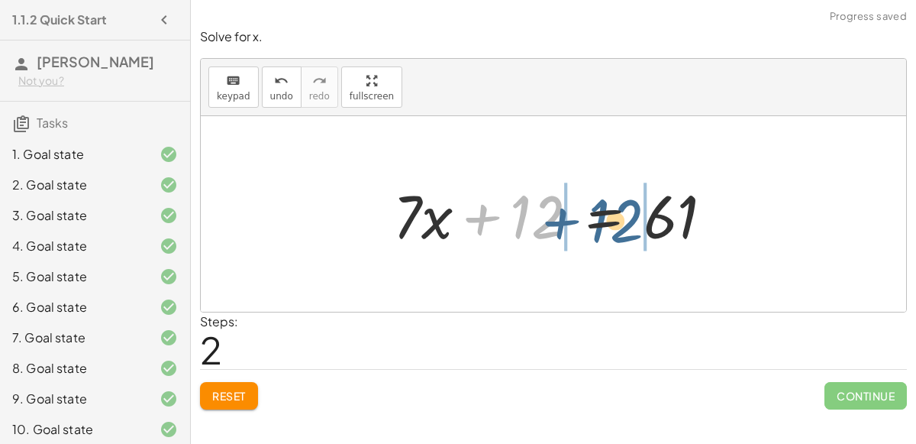
drag, startPoint x: 521, startPoint y: 210, endPoint x: 599, endPoint y: 215, distance: 78.0
click at [599, 215] on div at bounding box center [559, 214] width 347 height 79
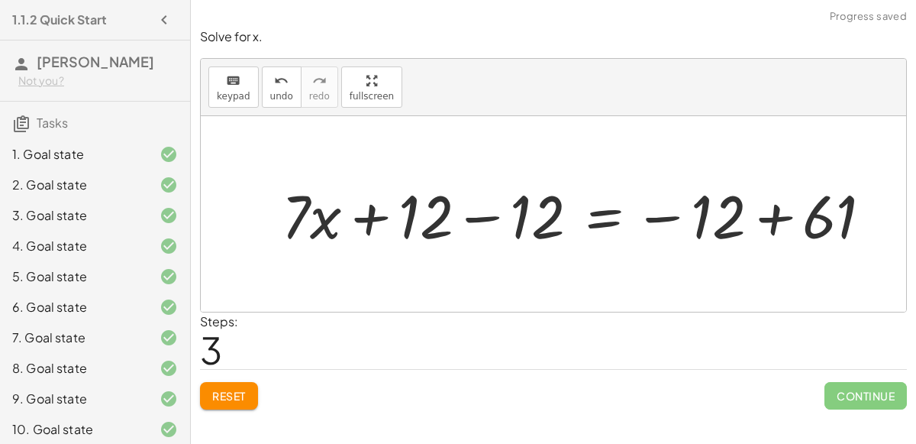
click at [465, 216] on div at bounding box center [583, 214] width 618 height 79
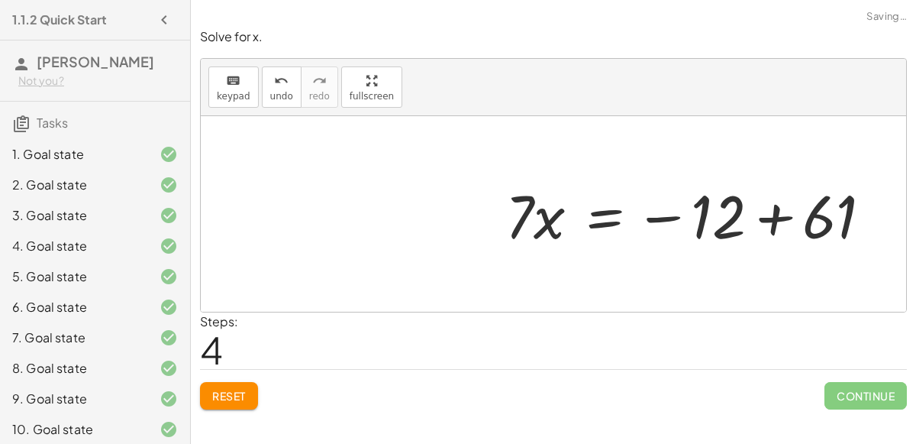
click at [746, 225] on div at bounding box center [695, 214] width 395 height 79
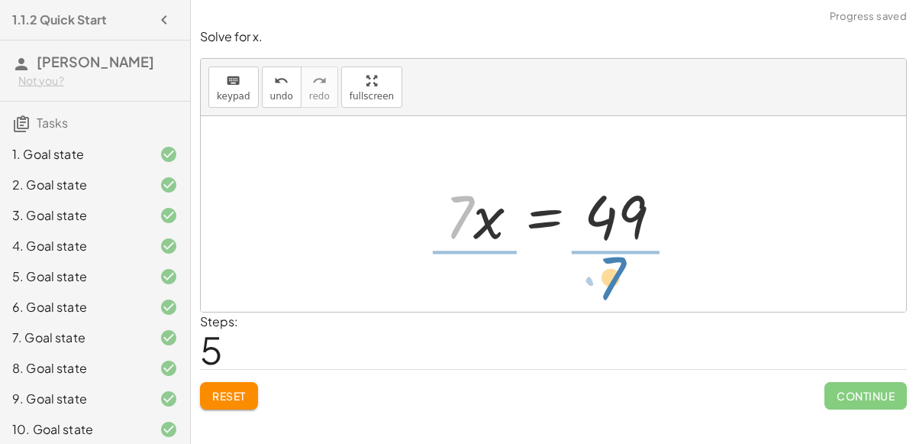
drag, startPoint x: 440, startPoint y: 215, endPoint x: 597, endPoint y: 277, distance: 169.0
click at [597, 277] on div "+ 12 + · 10 · x − · 3 · x = 61 + 12 + · 7 · x = 61 + · 7 · x + 12 = 61 + · 7 · …" at bounding box center [553, 213] width 705 height 195
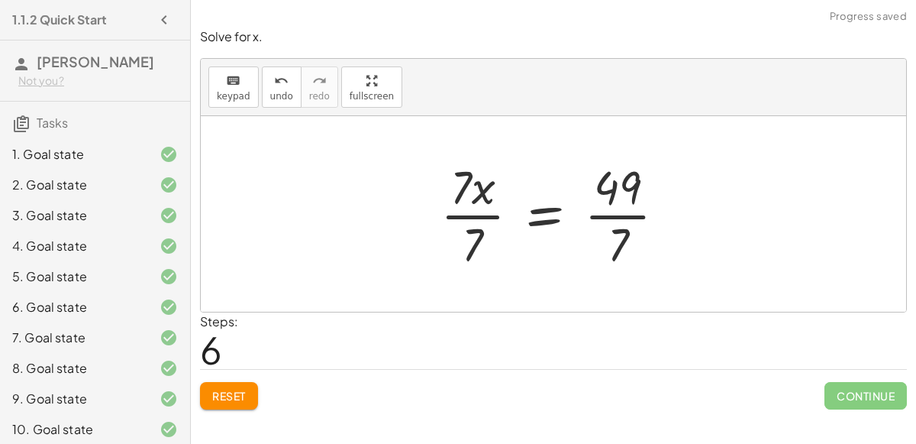
click at [546, 207] on div at bounding box center [559, 214] width 253 height 118
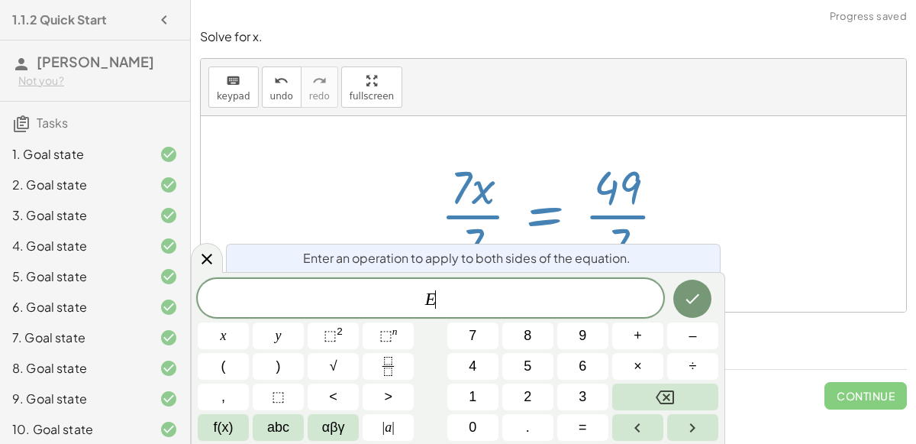
click at [546, 207] on div at bounding box center [559, 214] width 253 height 118
click at [198, 263] on icon at bounding box center [207, 259] width 18 height 18
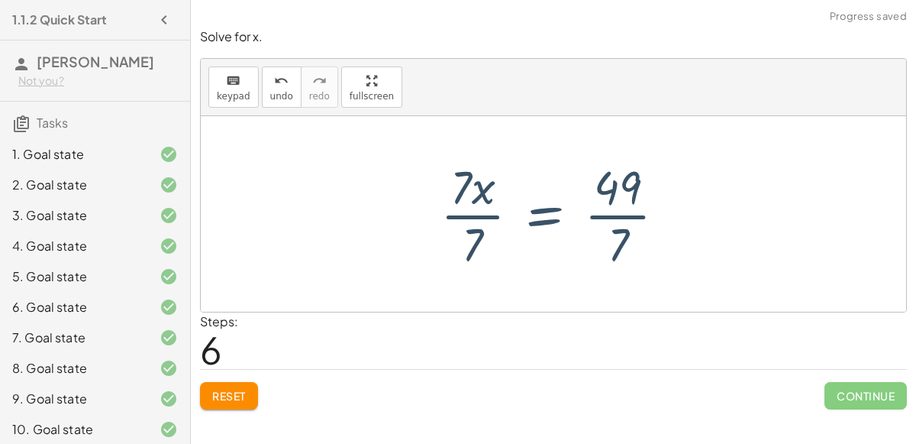
click at [447, 215] on div at bounding box center [559, 214] width 253 height 118
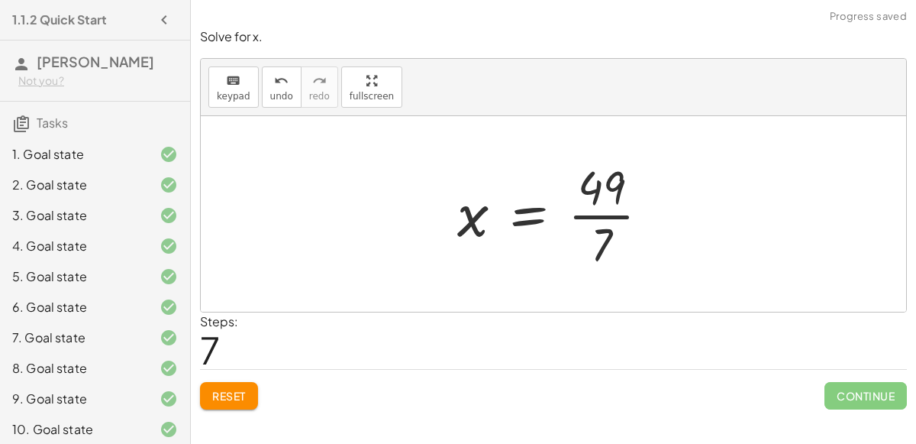
click at [619, 222] on div at bounding box center [560, 214] width 220 height 118
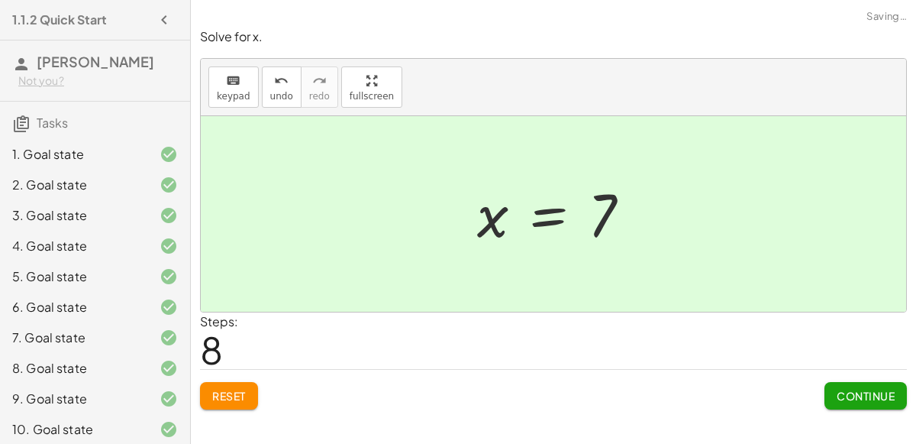
click at [854, 389] on span "Continue" at bounding box center [866, 396] width 58 height 14
